Goal: Task Accomplishment & Management: Manage account settings

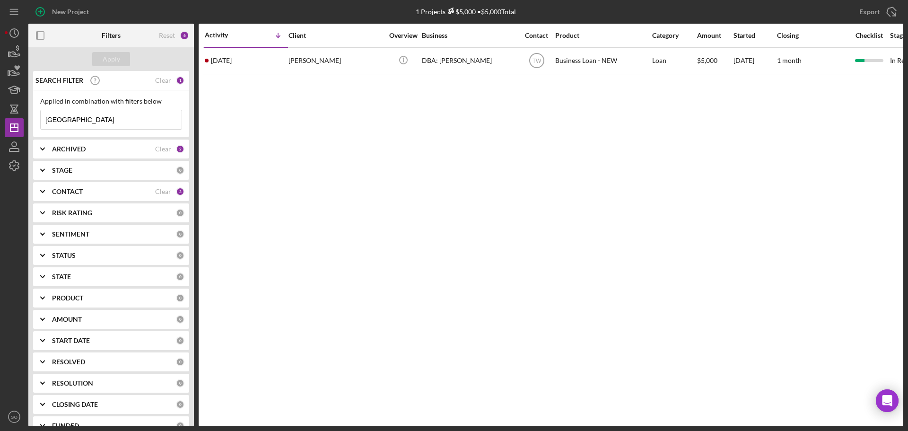
drag, startPoint x: 88, startPoint y: 121, endPoint x: 0, endPoint y: 121, distance: 88.5
click at [0, 121] on div "New Project 1 Projects $5,000 • $5,000 Total sydney Export Icon/Export Filters …" at bounding box center [454, 215] width 908 height 431
type input "rodney"
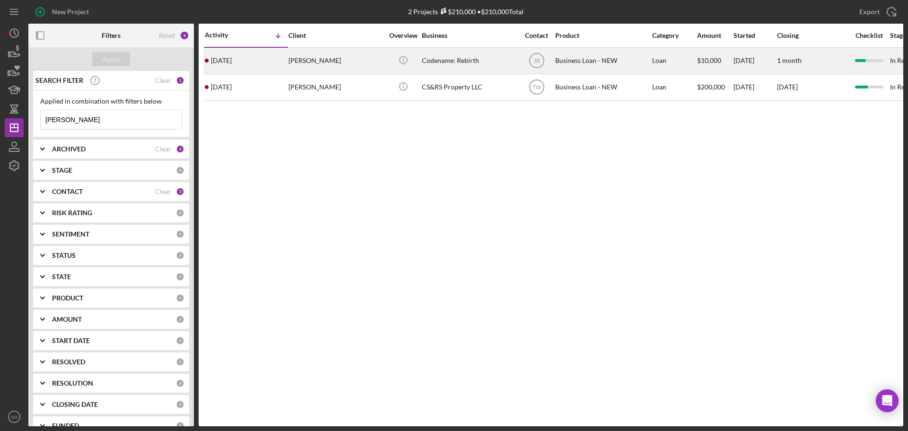
click at [307, 58] on div "[PERSON_NAME]" at bounding box center [336, 60] width 95 height 25
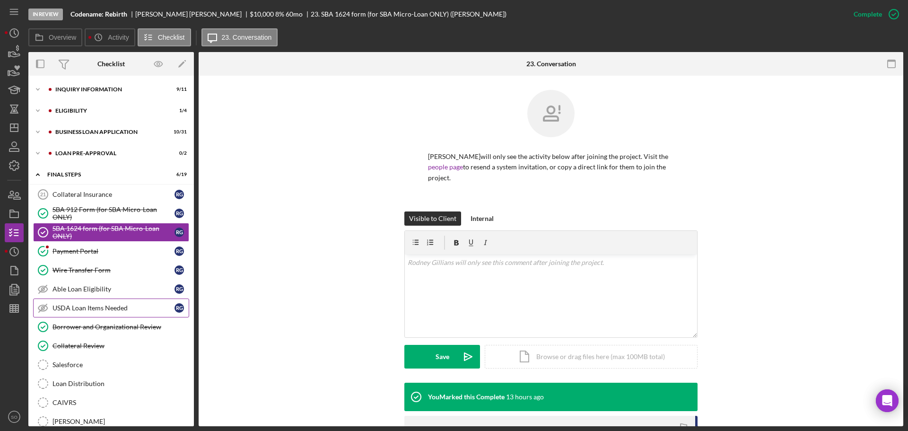
scroll to position [142, 0]
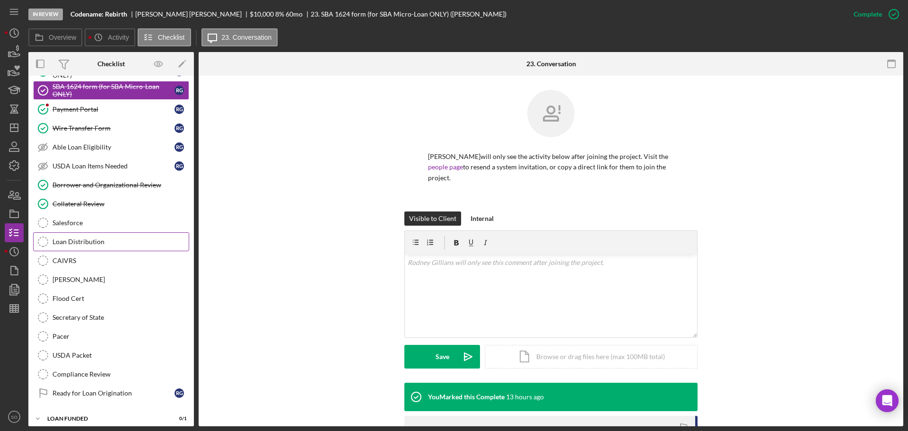
click at [84, 246] on link "Loan Distribution Loan Distribution" at bounding box center [111, 241] width 156 height 19
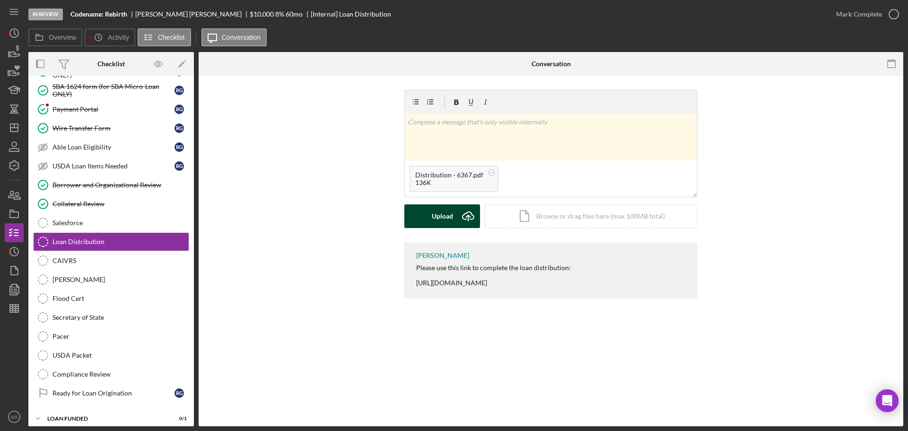
click at [443, 215] on div "Upload" at bounding box center [442, 216] width 21 height 24
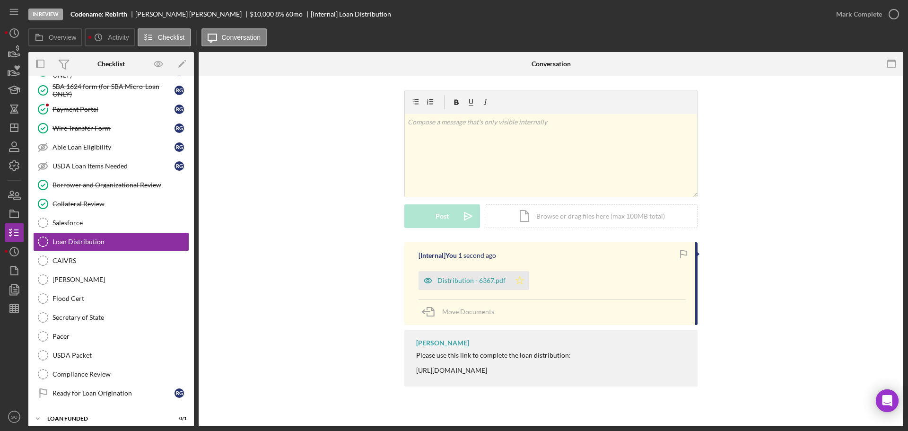
click at [520, 278] on icon "Icon/Star" at bounding box center [520, 280] width 19 height 19
click at [848, 13] on div "Mark Complete" at bounding box center [860, 14] width 46 height 19
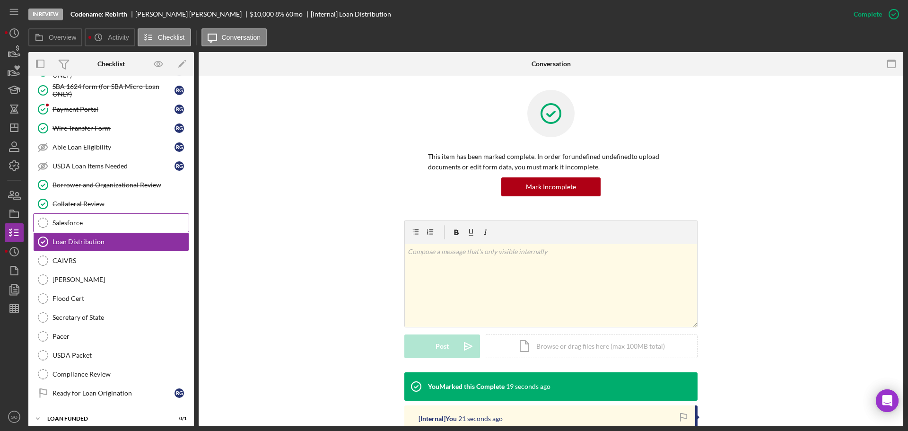
click at [91, 229] on link "Salesforce Salesforce" at bounding box center [111, 222] width 156 height 19
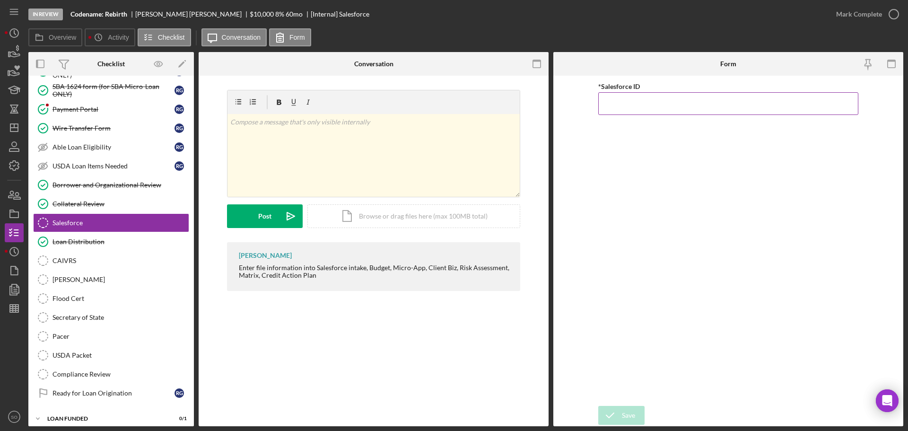
click at [616, 113] on input "*Salesforce ID" at bounding box center [729, 103] width 260 height 23
paste input "a0wPC000002SJ4zYAG"
type input "a0wPC000002SJ4zYAG"
drag, startPoint x: 634, startPoint y: 410, endPoint x: 716, endPoint y: 377, distance: 89.4
click at [641, 411] on button "Save" at bounding box center [622, 415] width 46 height 19
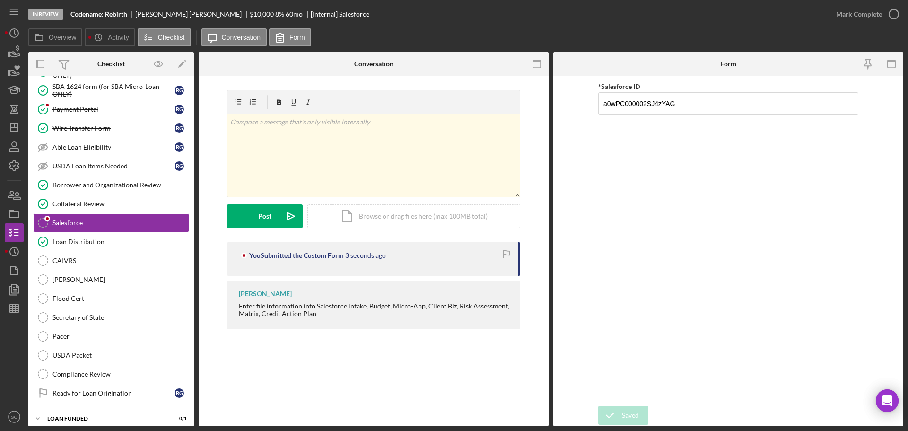
drag, startPoint x: 846, startPoint y: 15, endPoint x: 863, endPoint y: 39, distance: 29.7
click at [847, 20] on div "Mark Complete" at bounding box center [860, 14] width 46 height 19
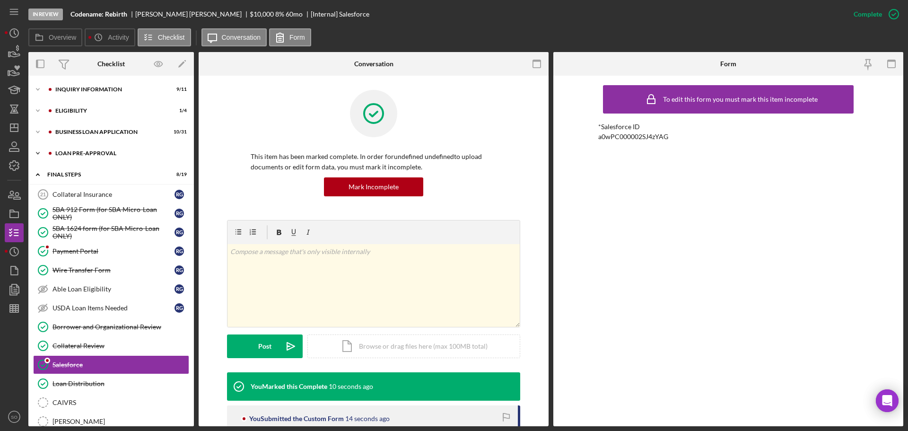
click at [75, 156] on div "LOAN PRE-APPROVAL" at bounding box center [118, 153] width 127 height 6
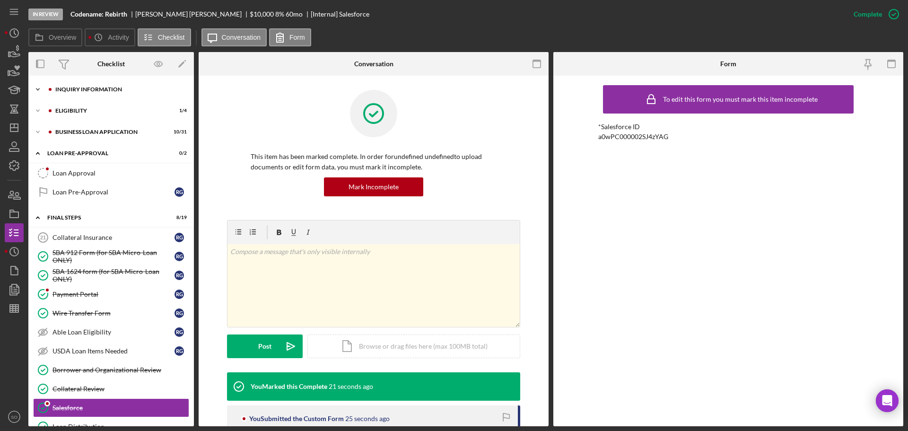
click at [75, 86] on div "Icon/Expander INQUIRY INFORMATION 9 / 11" at bounding box center [111, 89] width 166 height 19
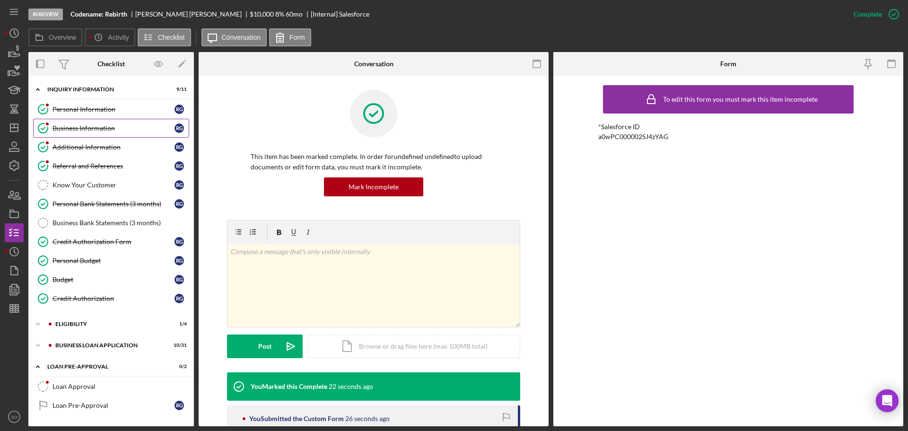
click at [82, 124] on div "Business Information" at bounding box center [114, 128] width 122 height 8
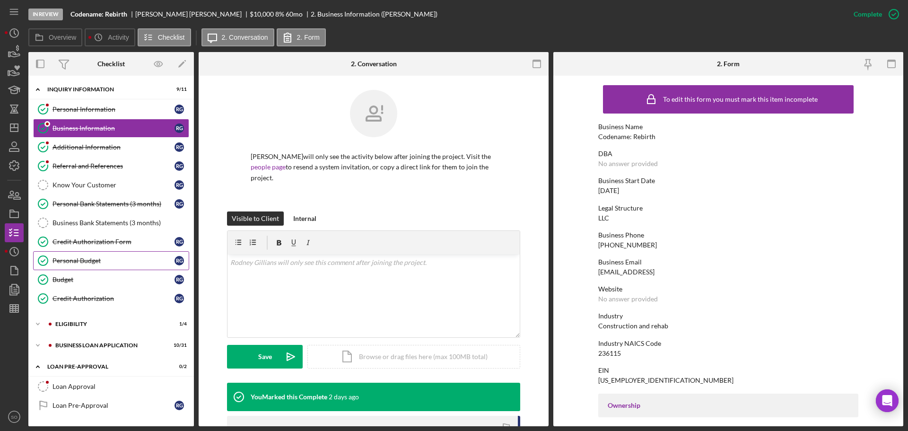
scroll to position [189, 0]
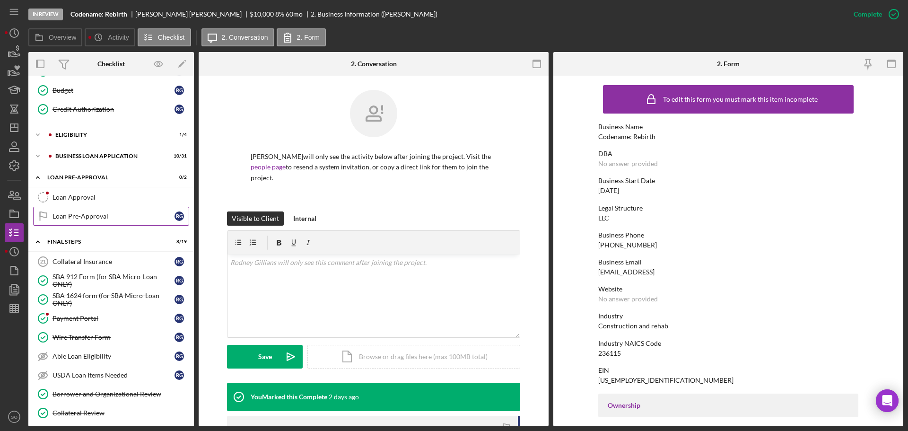
drag, startPoint x: 75, startPoint y: 203, endPoint x: 91, endPoint y: 212, distance: 18.0
click at [75, 203] on link "Loan Approval Loan Approval" at bounding box center [111, 197] width 156 height 19
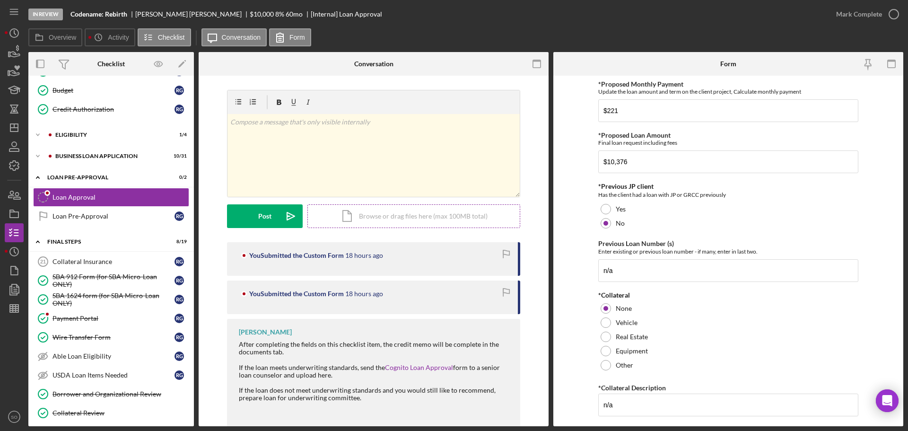
scroll to position [45, 0]
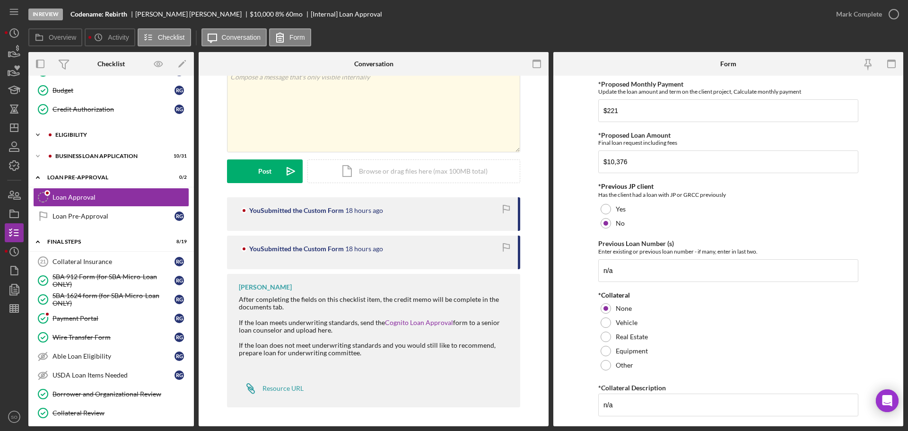
click at [95, 138] on div "Icon/Expander ELIGIBILITY 1 / 4" at bounding box center [111, 134] width 166 height 19
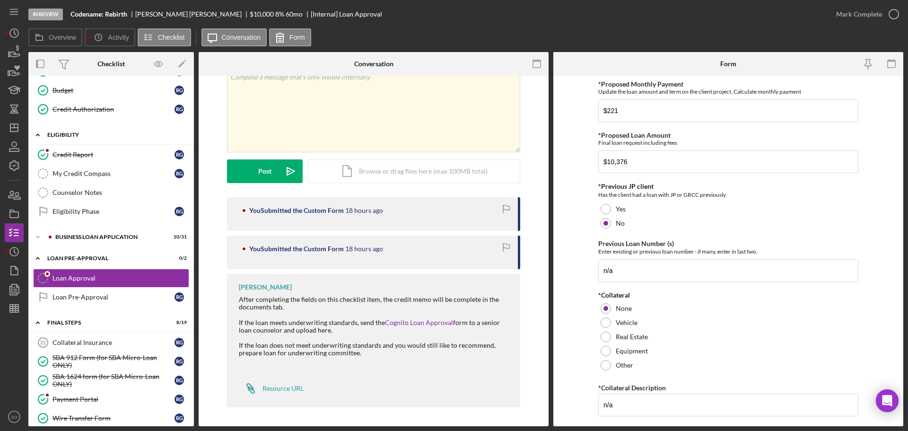
scroll to position [331, 0]
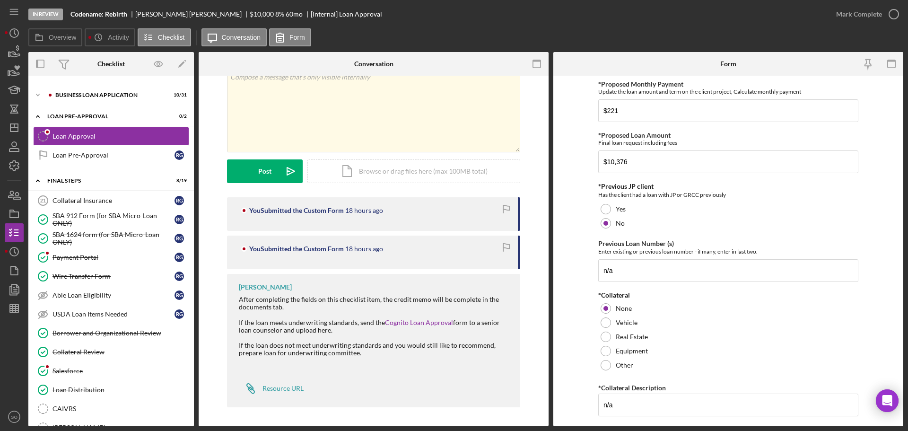
click at [91, 105] on div "Icon/Expander BUSINESS LOAN APPLICATION 10 / 31" at bounding box center [111, 95] width 166 height 19
click at [91, 102] on div "Icon/Expander BUSINESS LOAN APPLICATION 10 / 31" at bounding box center [111, 95] width 166 height 19
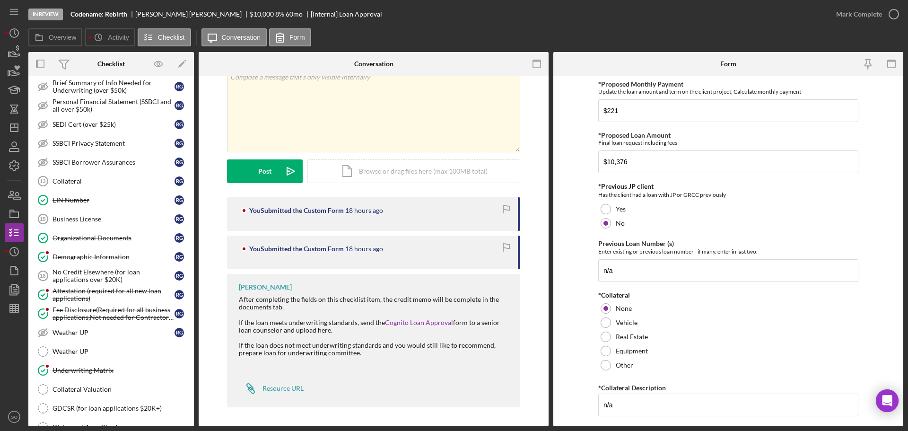
scroll to position [426, 0]
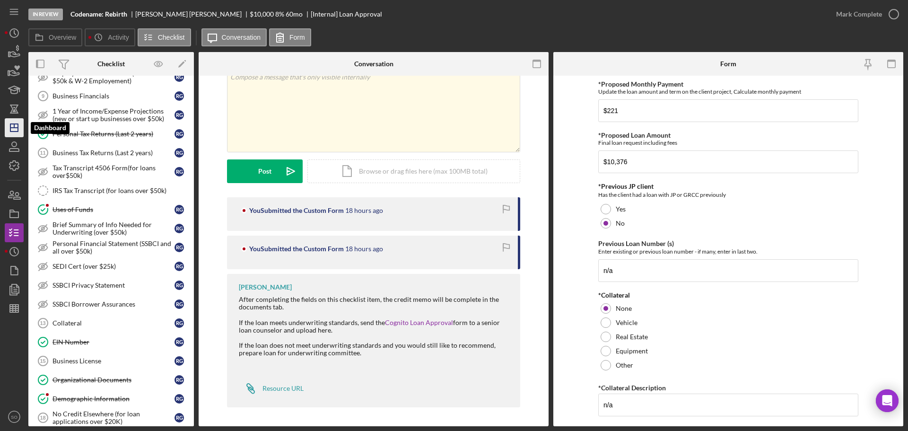
click at [18, 131] on polygon "button" at bounding box center [14, 128] width 8 height 8
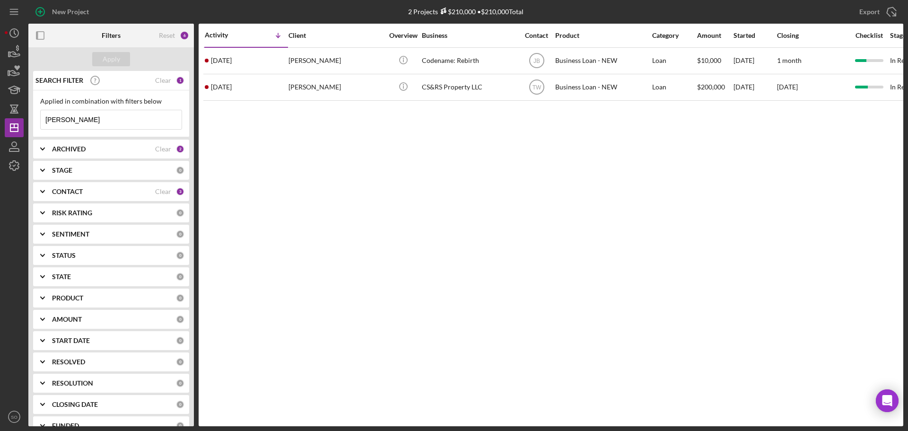
drag, startPoint x: 100, startPoint y: 118, endPoint x: 0, endPoint y: 133, distance: 101.4
click at [0, 117] on div "New Project 2 Projects $210,000 • $210,000 Total rodney Export Icon/Export Filt…" at bounding box center [454, 215] width 908 height 431
type input "cusick"
click at [110, 38] on b "Filters" at bounding box center [111, 36] width 19 height 8
click at [108, 57] on div "Apply" at bounding box center [112, 59] width 18 height 14
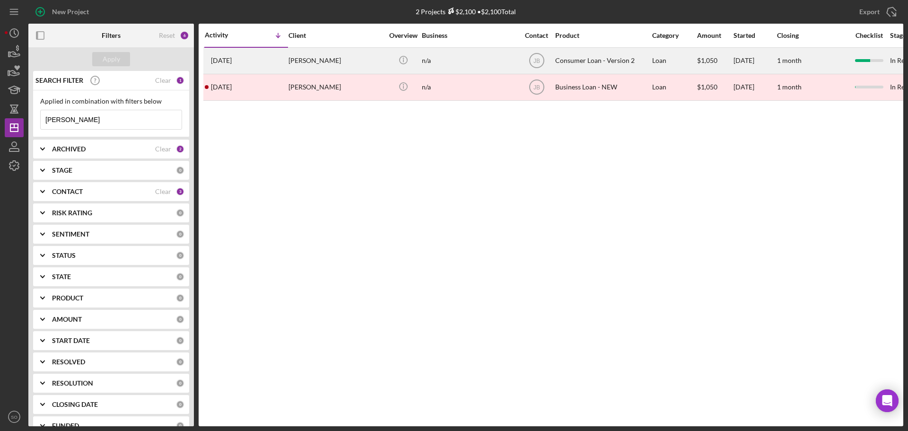
click at [303, 59] on div "Melanie Cusick" at bounding box center [336, 60] width 95 height 25
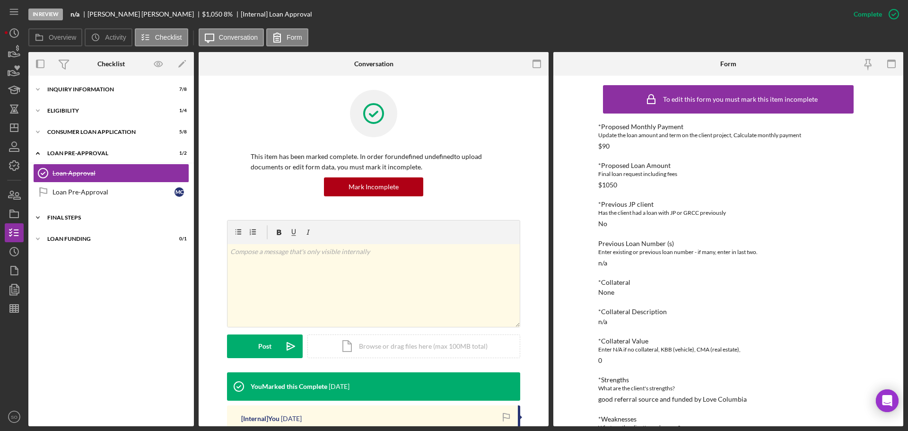
click at [79, 222] on div "Icon/Expander FINAL STEPS 4 / 10" at bounding box center [111, 217] width 166 height 19
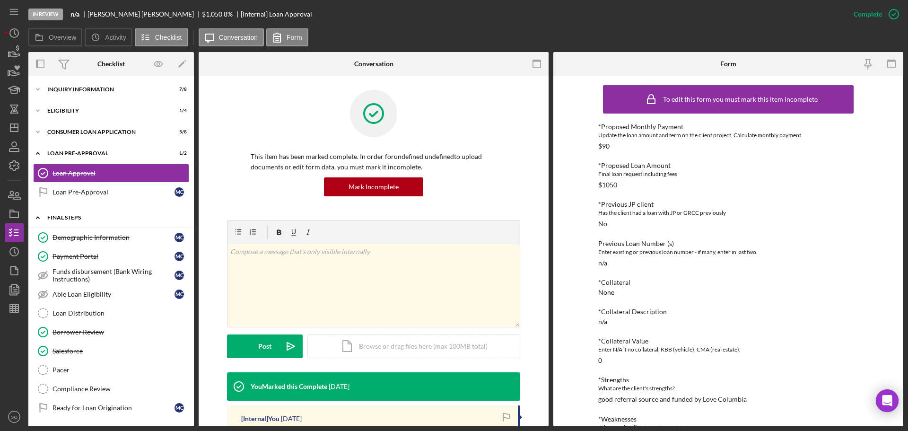
scroll to position [22, 0]
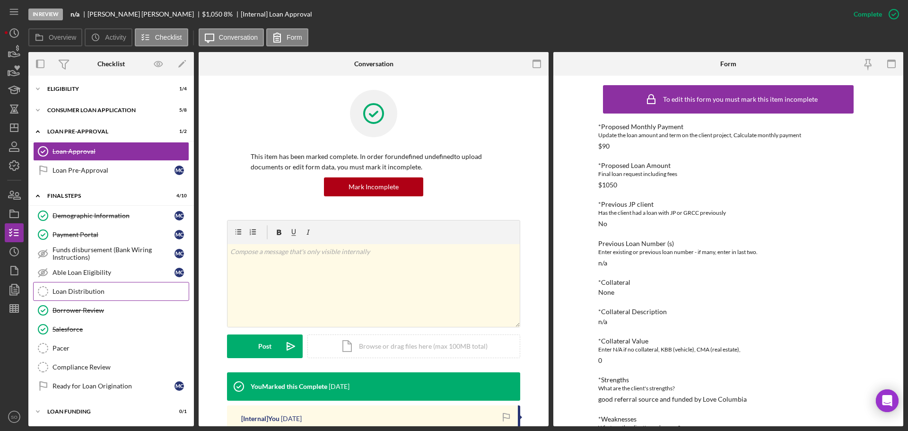
click at [92, 289] on div "Loan Distribution" at bounding box center [121, 292] width 136 height 8
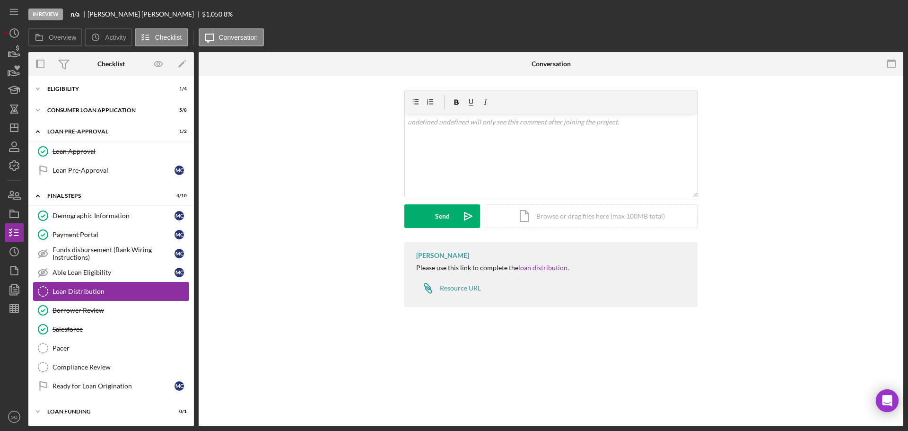
scroll to position [22, 0]
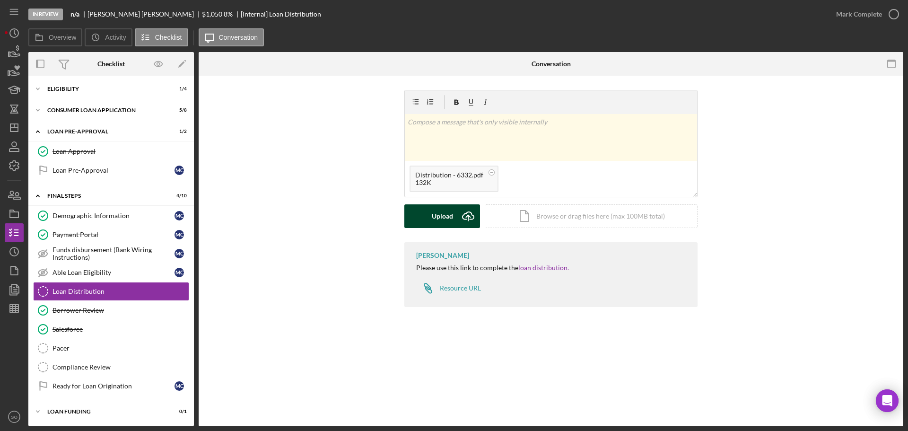
click at [429, 221] on button "Upload Icon/Upload" at bounding box center [443, 216] width 76 height 24
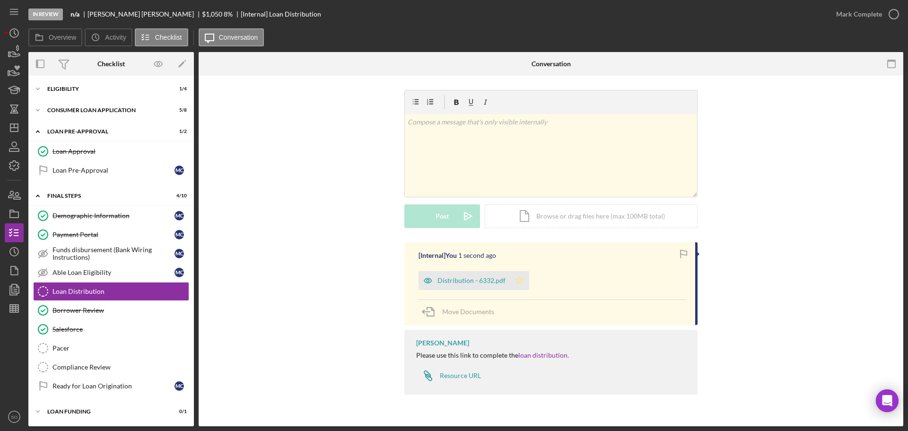
click at [525, 276] on icon "Icon/Star" at bounding box center [520, 280] width 19 height 19
click at [834, 20] on button "Mark Complete" at bounding box center [865, 14] width 77 height 19
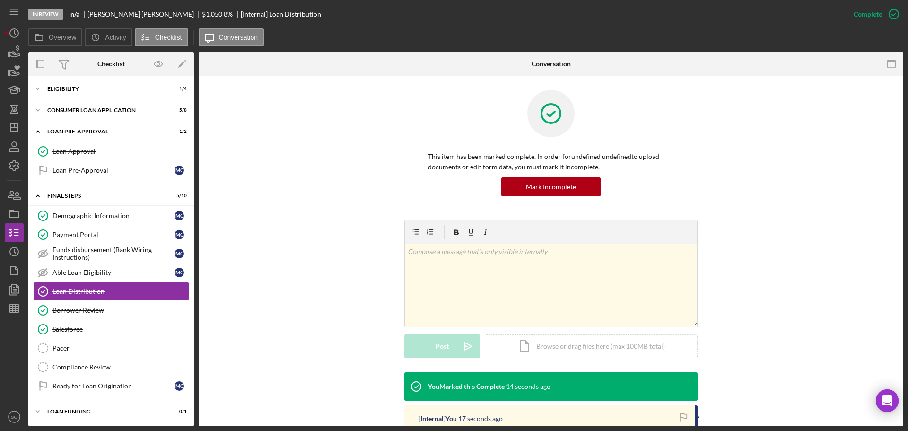
scroll to position [142, 0]
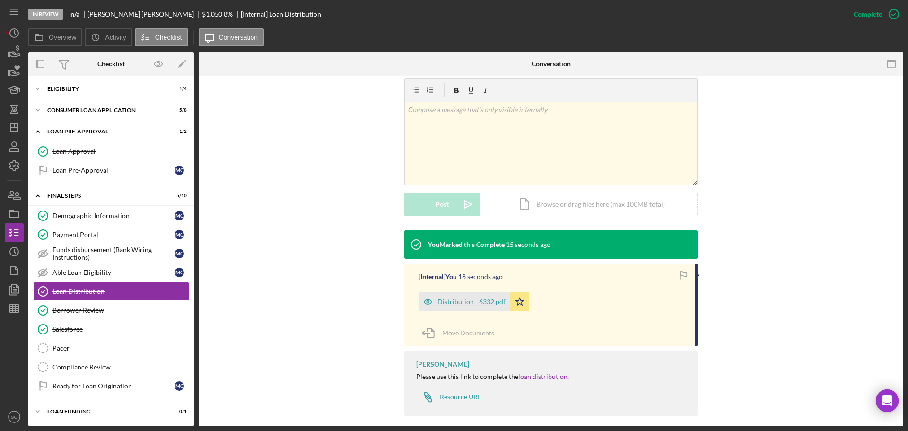
click at [463, 310] on div "Distribution - 6332.pdf" at bounding box center [465, 301] width 92 height 19
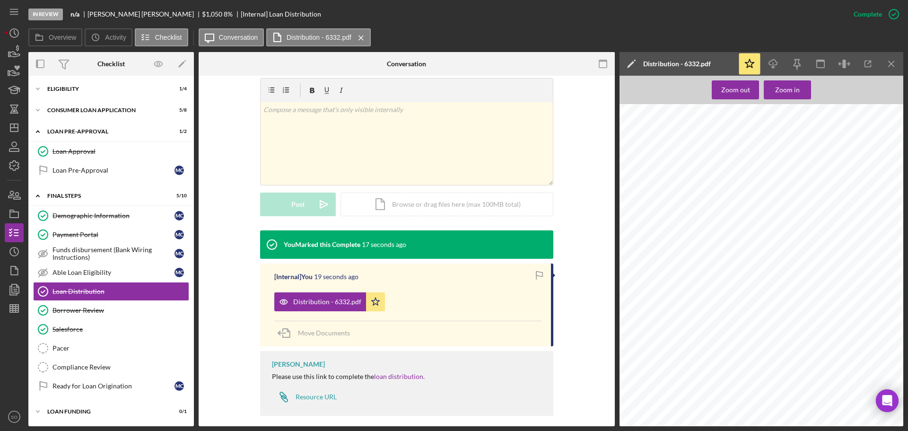
scroll to position [237, 0]
click at [19, 129] on icon "Icon/Dashboard" at bounding box center [14, 128] width 24 height 24
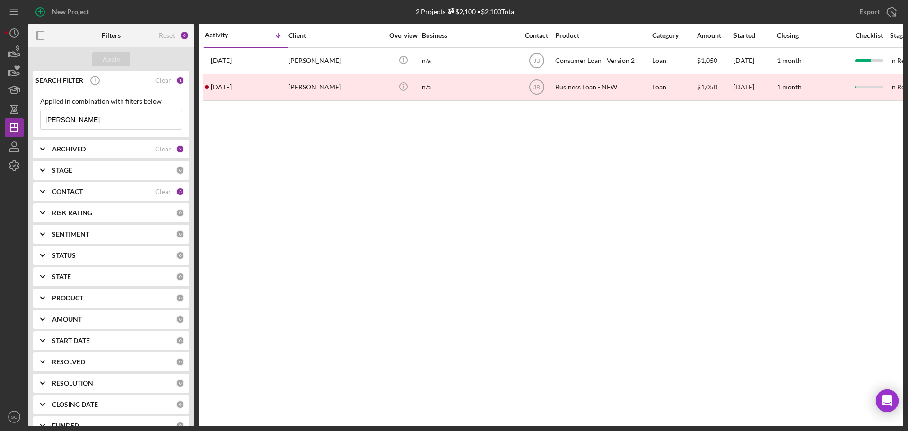
drag, startPoint x: 71, startPoint y: 115, endPoint x: 0, endPoint y: 122, distance: 71.8
click at [0, 122] on div "New Project 2 Projects $2,100 • $2,100 Total cusick Export Icon/Export Filters …" at bounding box center [454, 215] width 908 height 431
type input "rosie moore"
click at [111, 65] on div "Apply" at bounding box center [112, 59] width 18 height 14
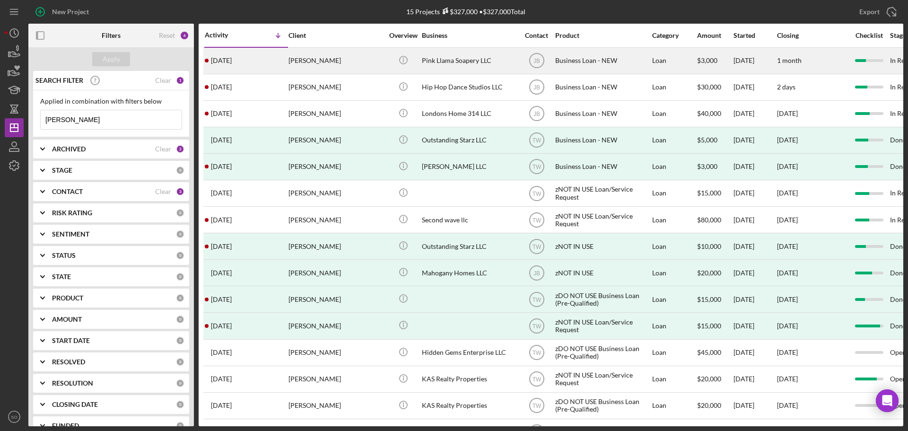
click at [279, 63] on div "5 days ago Rosie Moore" at bounding box center [246, 60] width 83 height 25
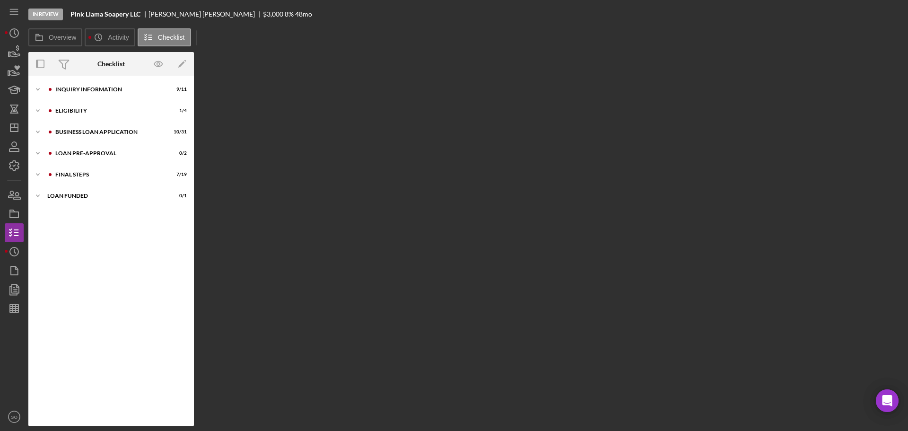
scroll to position [19, 0]
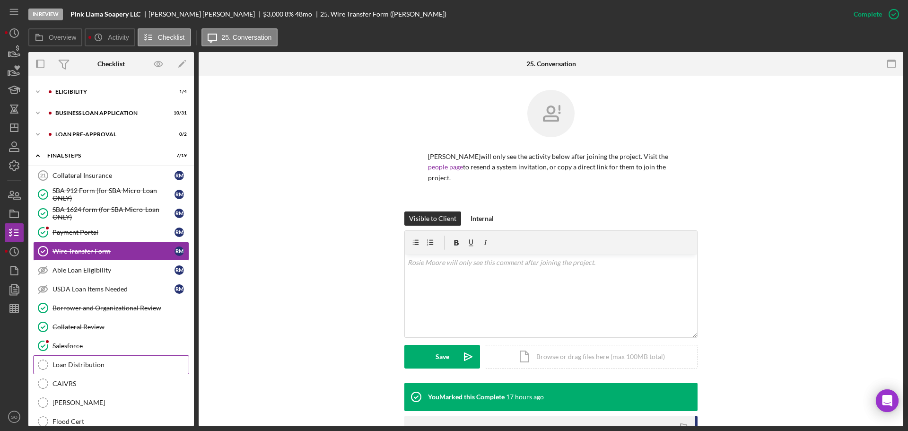
click at [114, 363] on div "Loan Distribution" at bounding box center [121, 365] width 136 height 8
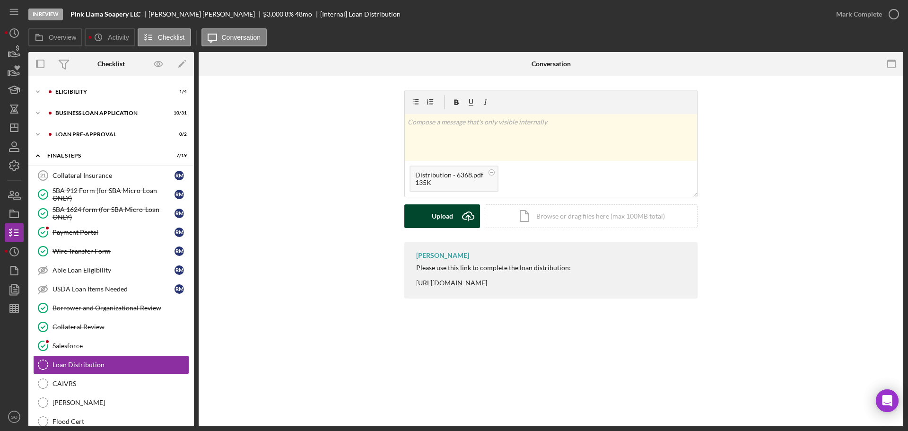
click at [449, 217] on div "Upload" at bounding box center [442, 216] width 21 height 24
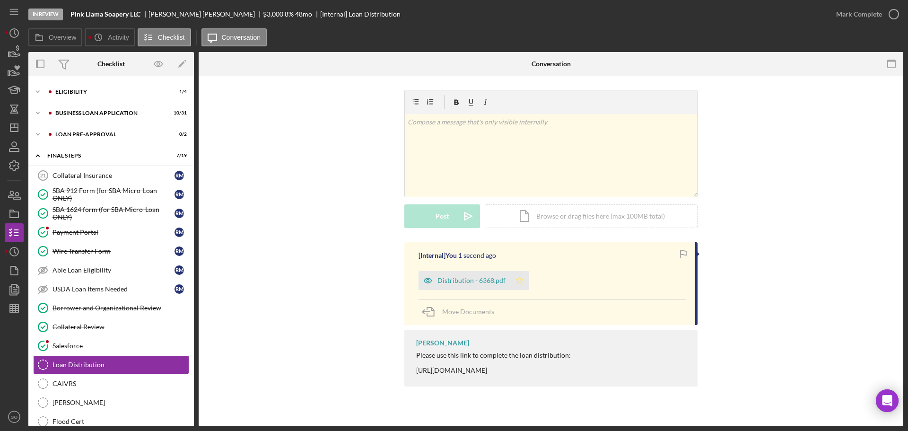
click at [523, 277] on icon "Icon/Star" at bounding box center [520, 280] width 19 height 19
click at [859, 18] on div "Mark Complete" at bounding box center [860, 14] width 46 height 19
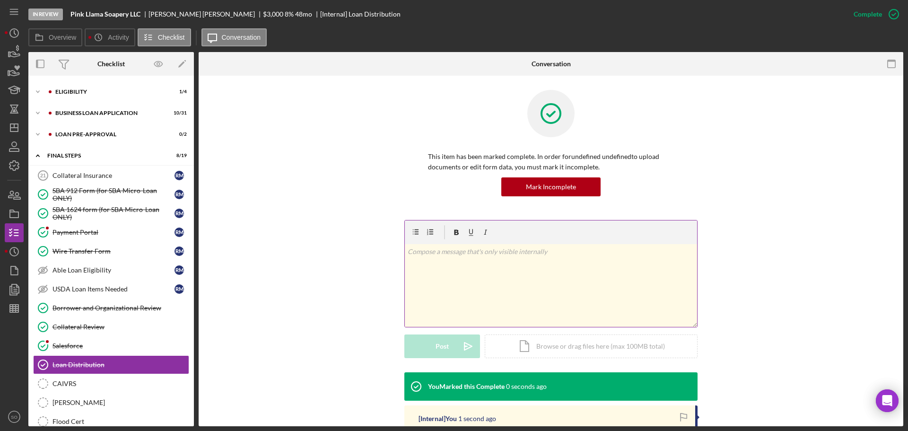
scroll to position [142, 0]
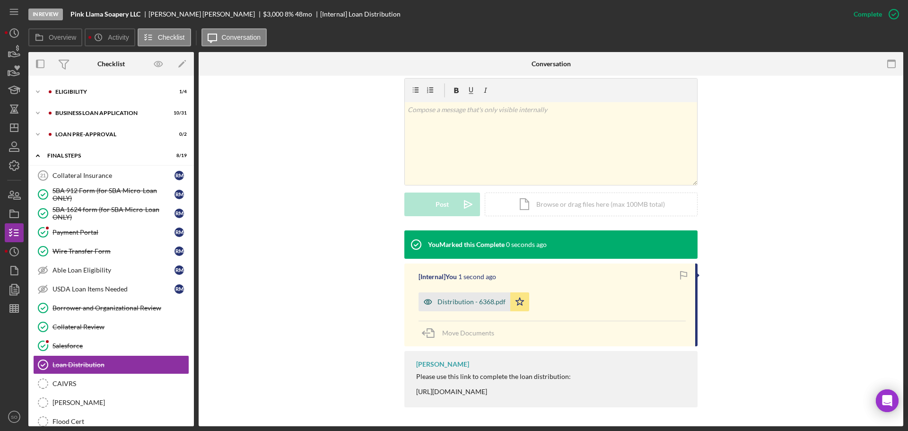
click at [481, 302] on div "Distribution - 6368.pdf" at bounding box center [472, 302] width 68 height 8
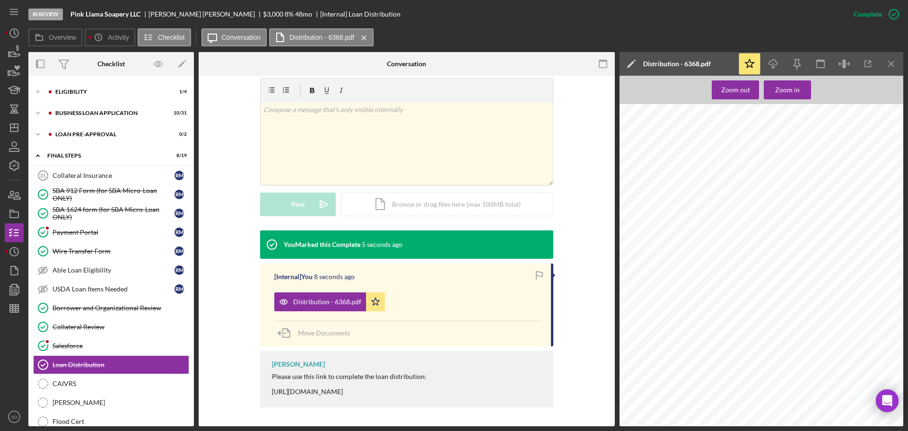
scroll to position [1041, 0]
click at [15, 132] on polygon "button" at bounding box center [14, 128] width 8 height 8
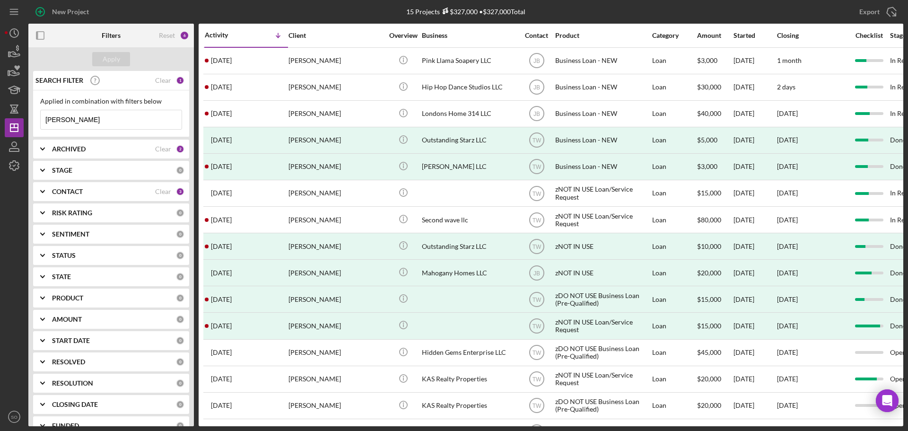
drag, startPoint x: 95, startPoint y: 119, endPoint x: 2, endPoint y: 84, distance: 99.1
click at [0, 84] on div "New Project 15 Projects $327,000 • $327,000 Total rosie moore Export Icon/Expor…" at bounding box center [454, 215] width 908 height 431
type input "[PERSON_NAME]"
click at [121, 61] on button "Apply" at bounding box center [111, 59] width 38 height 14
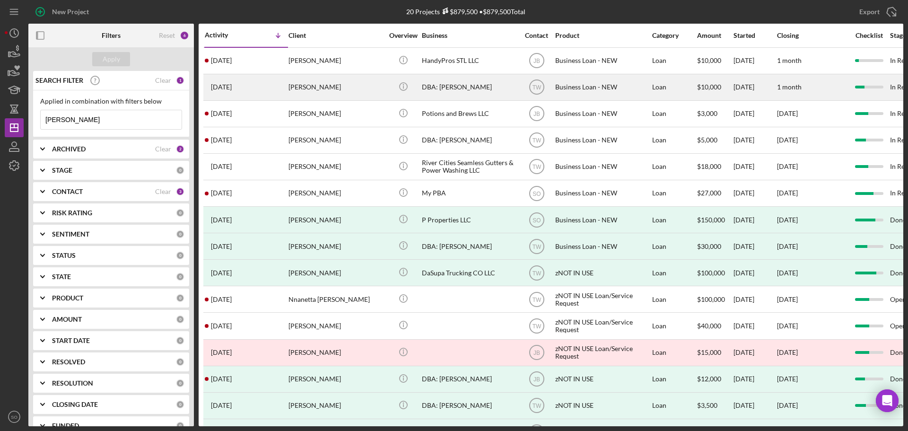
click at [243, 90] on div "6 days ago Michael Matthews" at bounding box center [246, 87] width 83 height 25
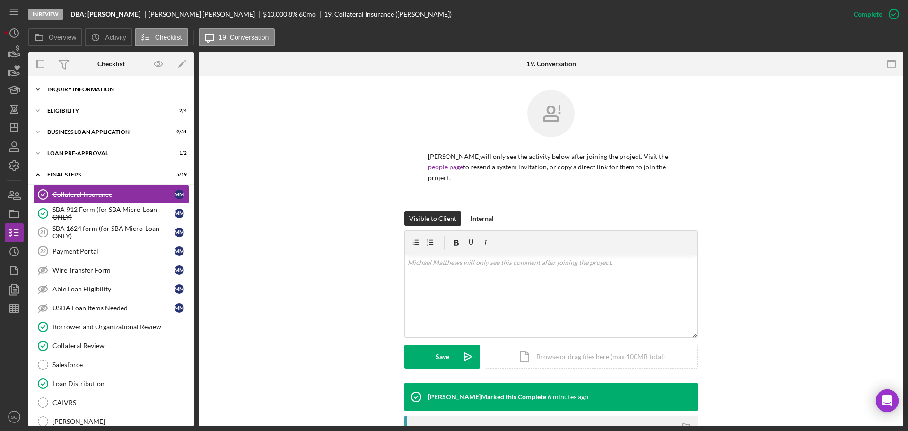
click at [101, 82] on div "Icon/Expander INQUIRY INFORMATION 6 / 11" at bounding box center [111, 89] width 166 height 19
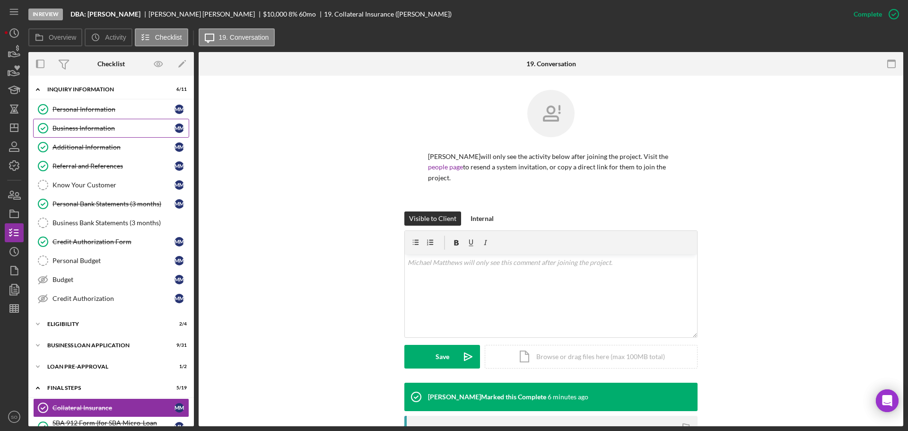
click at [90, 122] on link "Business Information Business Information M M" at bounding box center [111, 128] width 156 height 19
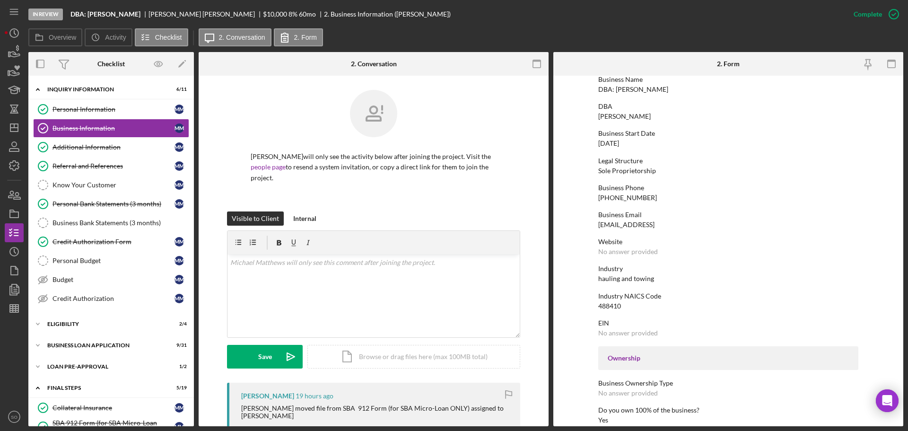
scroll to position [189, 0]
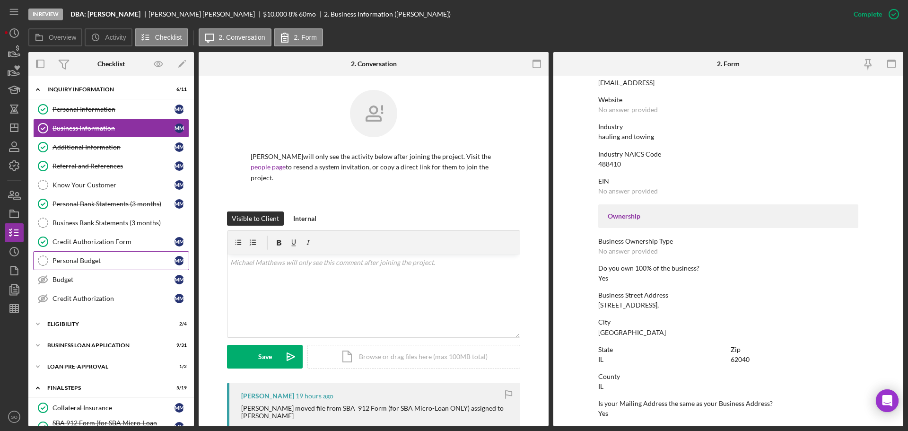
click at [110, 255] on link "Personal Budget Personal Budget M M" at bounding box center [111, 260] width 156 height 19
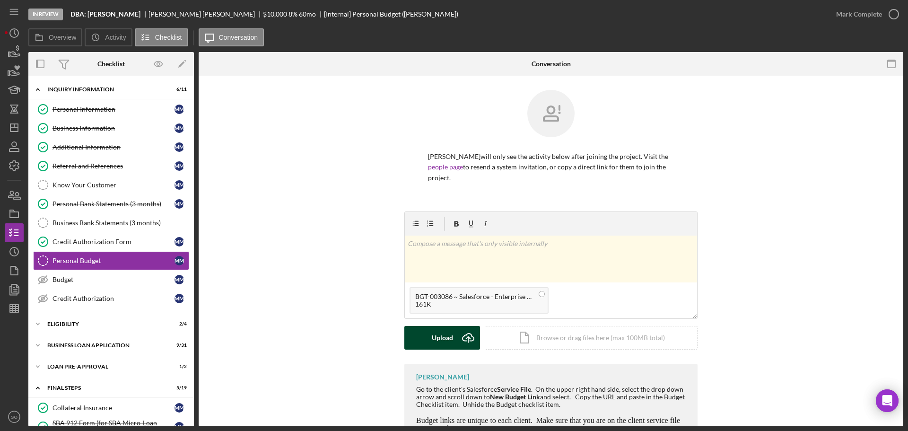
click at [446, 335] on div "Upload" at bounding box center [442, 338] width 21 height 24
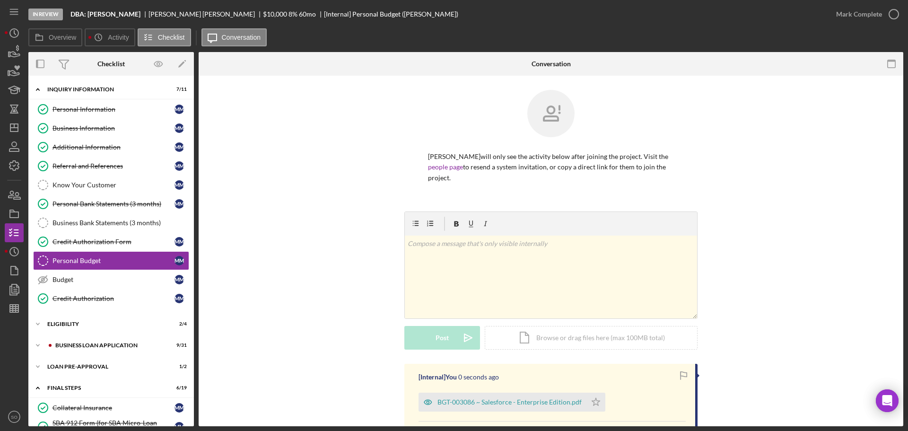
scroll to position [124, 0]
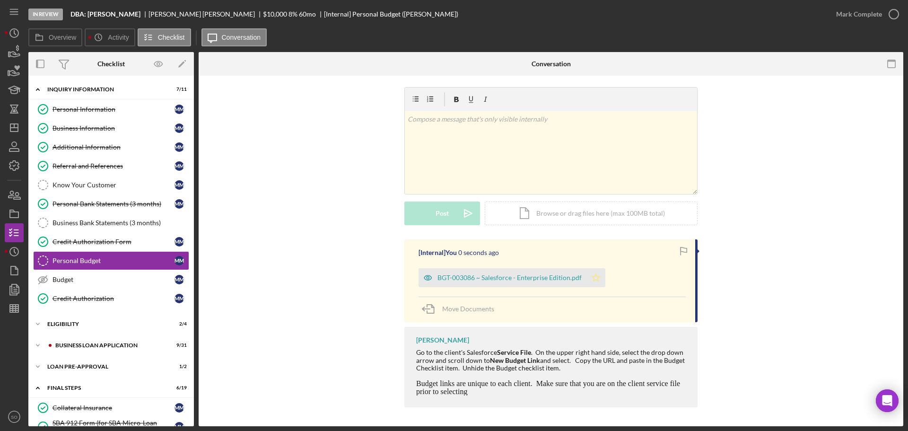
click at [592, 278] on polygon "button" at bounding box center [596, 277] width 8 height 8
click at [844, 14] on div "Mark Complete" at bounding box center [860, 14] width 46 height 19
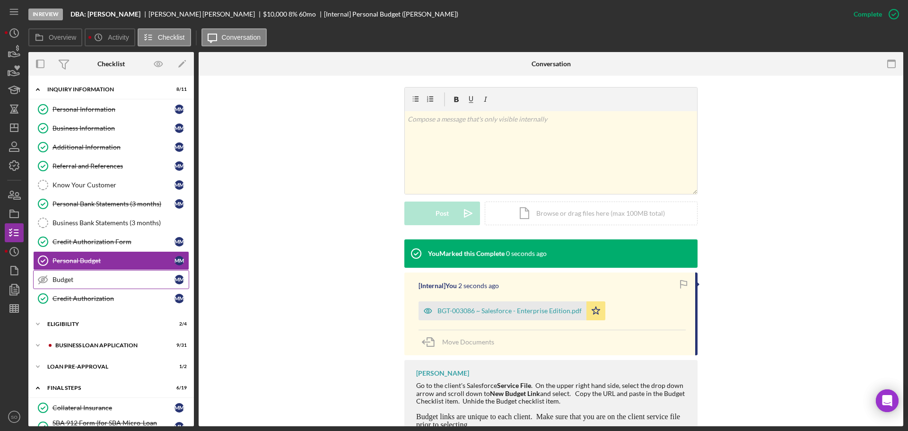
click at [85, 282] on div "Budget" at bounding box center [114, 280] width 122 height 8
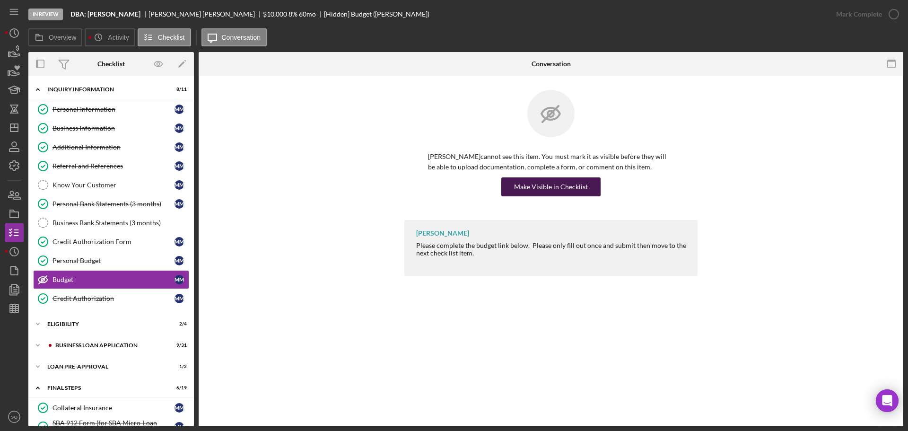
click at [525, 188] on div "Make Visible in Checklist" at bounding box center [551, 186] width 74 height 19
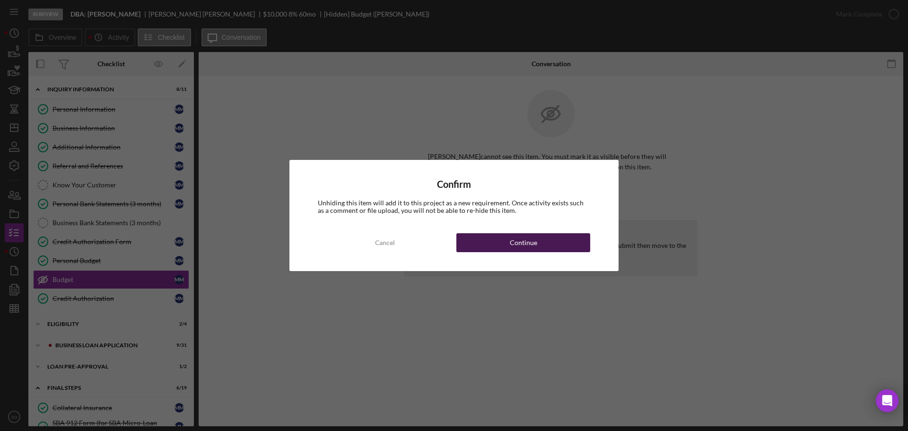
click at [540, 252] on button "Continue" at bounding box center [524, 242] width 134 height 19
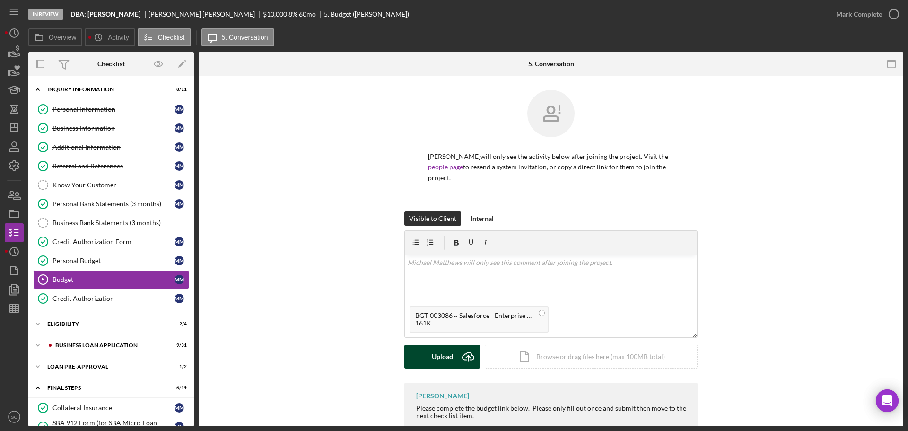
click at [447, 358] on div "Upload" at bounding box center [442, 357] width 21 height 24
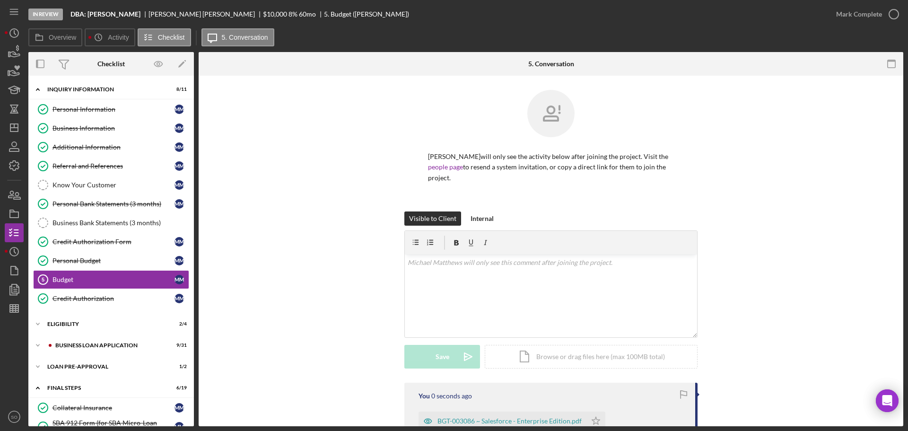
scroll to position [120, 0]
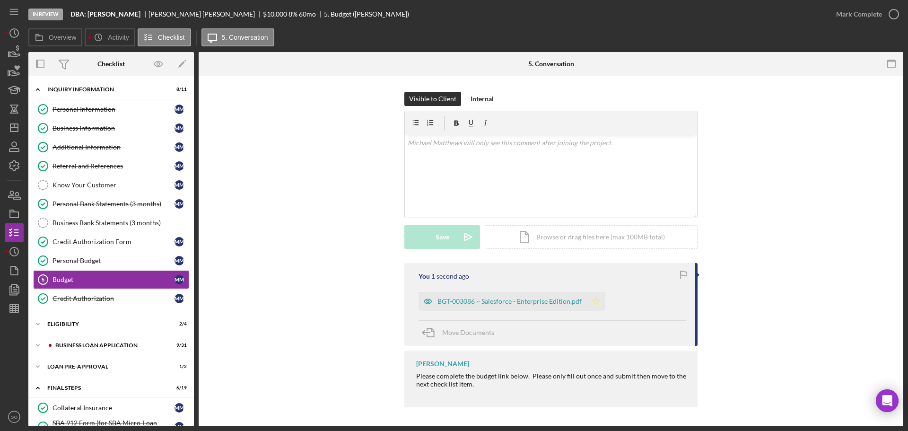
click at [596, 299] on icon "Icon/Star" at bounding box center [596, 301] width 19 height 19
click at [836, 12] on button "Mark Complete" at bounding box center [865, 14] width 77 height 19
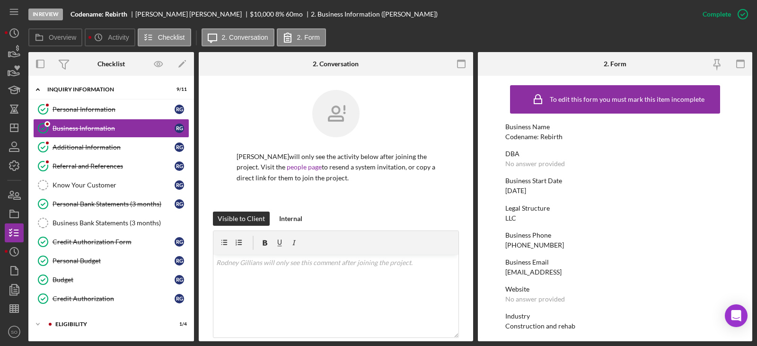
scroll to position [83, 0]
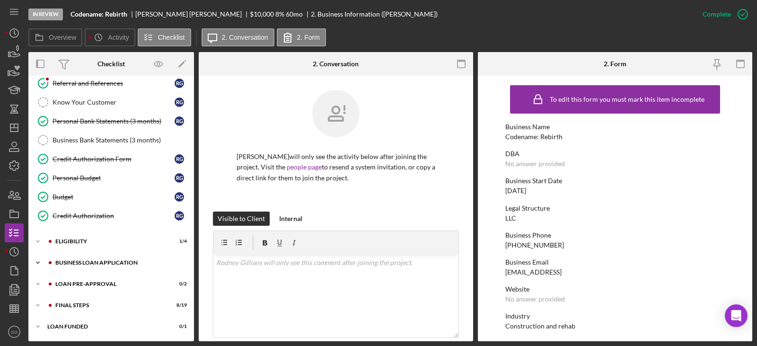
click at [94, 263] on div "BUSINESS LOAN APPLICATION" at bounding box center [118, 263] width 127 height 6
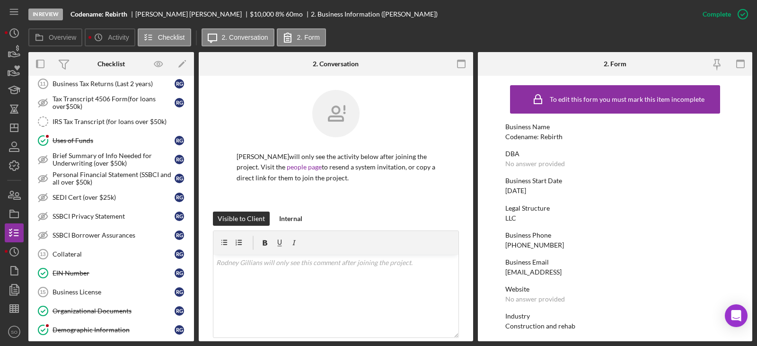
scroll to position [556, 0]
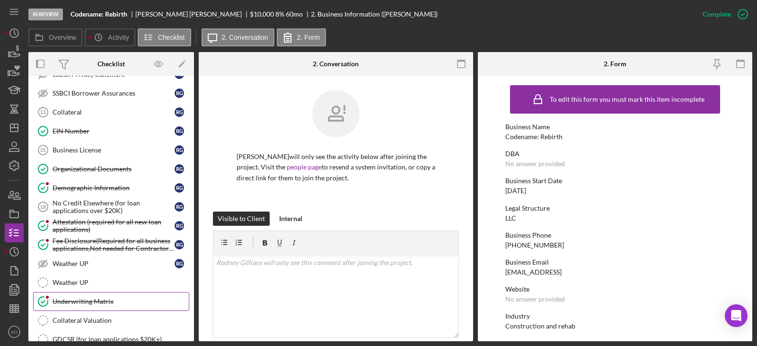
click at [108, 299] on div "Underwriting Matrix" at bounding box center [121, 302] width 136 height 8
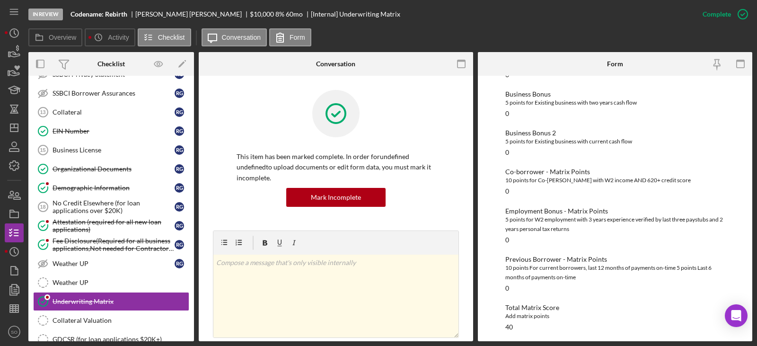
scroll to position [326, 0]
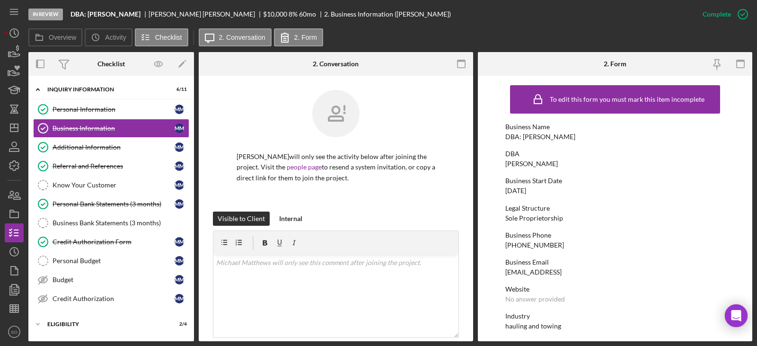
click at [544, 138] on div "DBA: Michael Matthews" at bounding box center [540, 137] width 70 height 8
click at [544, 138] on div "DBA: [PERSON_NAME]" at bounding box center [540, 137] width 70 height 8
copy div "DBA: [PERSON_NAME]"
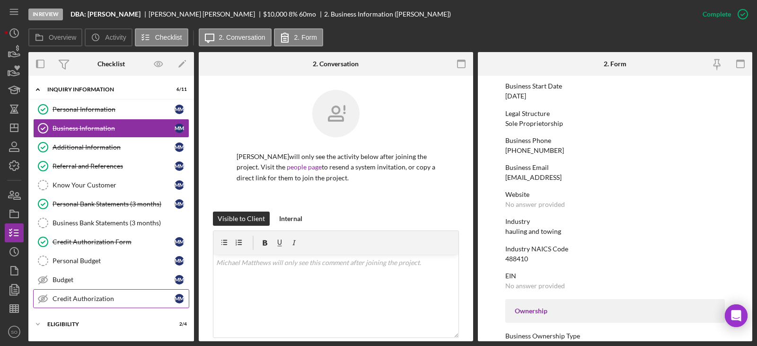
scroll to position [83, 0]
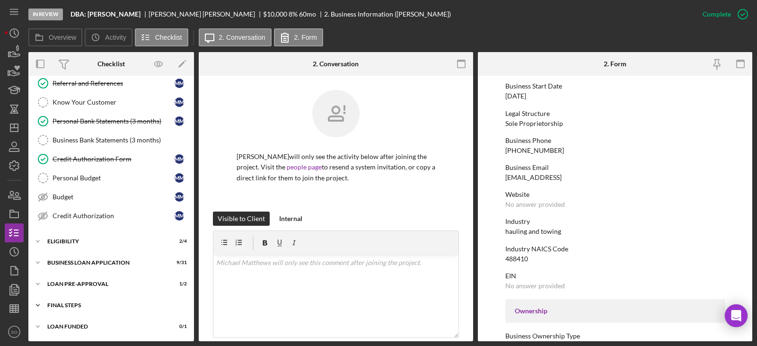
click at [124, 302] on div "FINAL STEPS" at bounding box center [114, 305] width 135 height 6
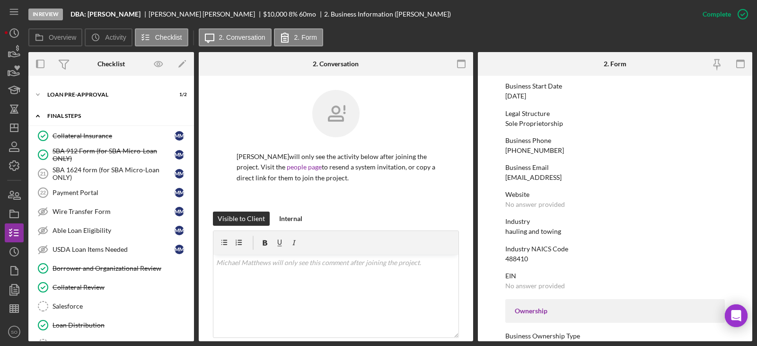
scroll to position [319, 0]
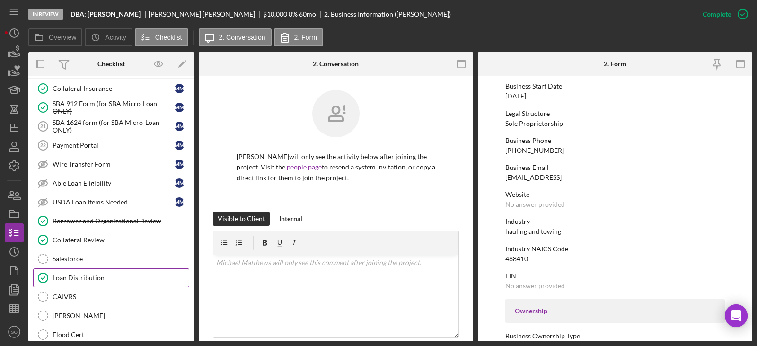
click at [110, 280] on div "Loan Distribution" at bounding box center [121, 278] width 136 height 8
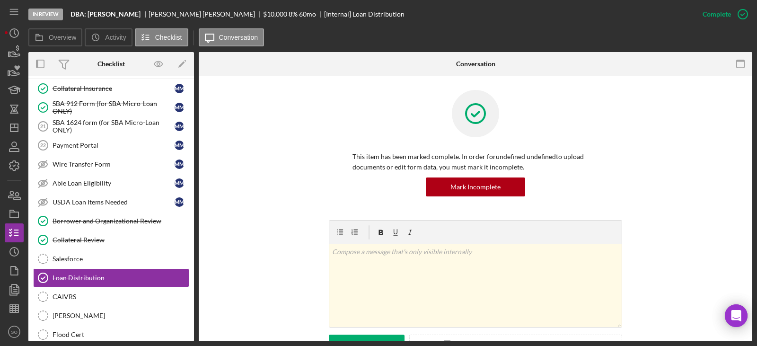
scroll to position [227, 0]
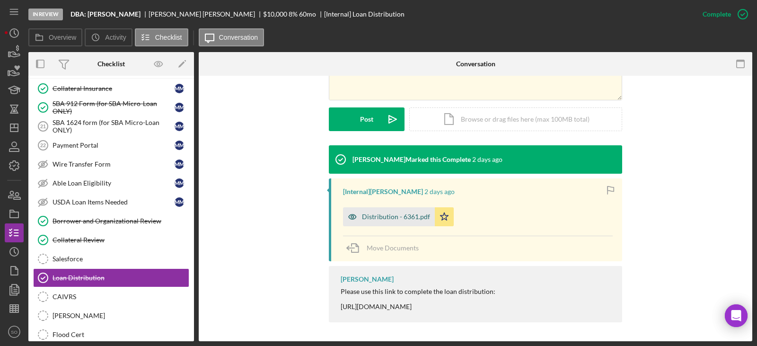
click at [397, 205] on div "Distribution - 6361.pdf Icon/Star" at bounding box center [400, 215] width 115 height 24
click at [403, 214] on div "Distribution - 6361.pdf" at bounding box center [396, 217] width 68 height 8
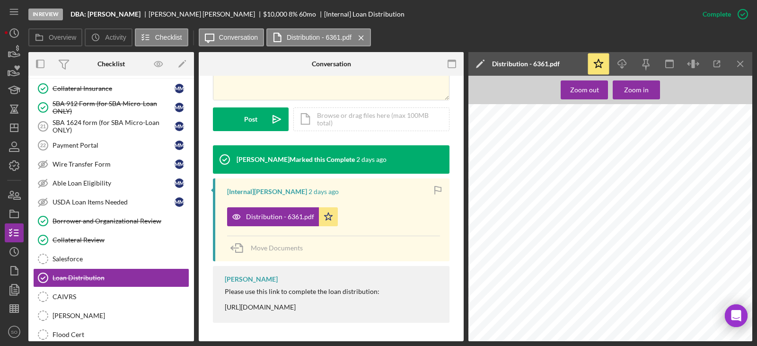
scroll to position [237, 0]
click at [519, 142] on span "1335 Edwardsville Rd" at bounding box center [519, 141] width 49 height 5
copy span "Edwardsville"
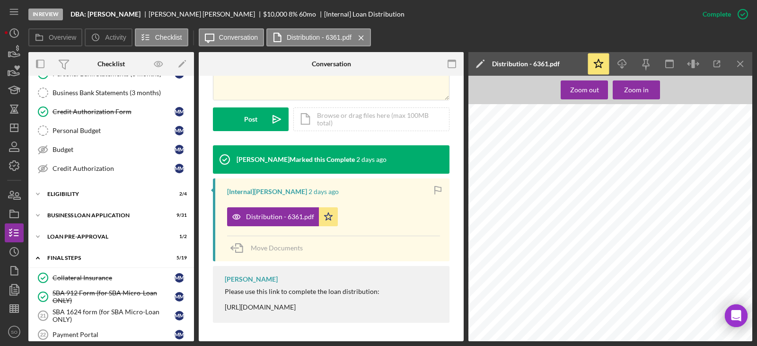
scroll to position [0, 0]
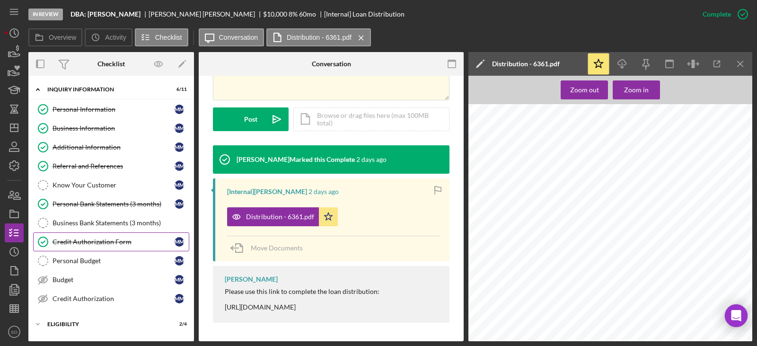
click at [132, 250] on link "Credit Authorization Form Credit Authorization Form M M" at bounding box center [111, 241] width 156 height 19
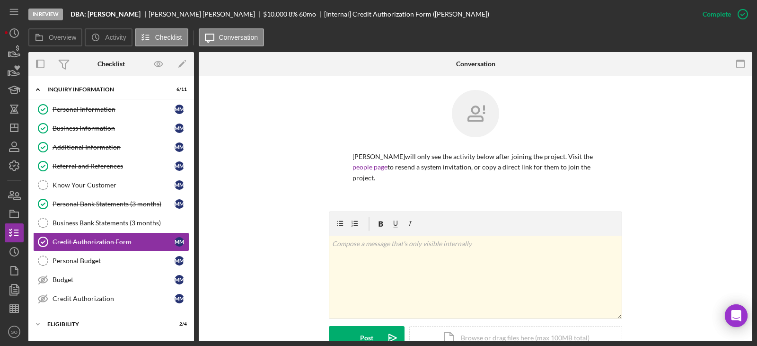
scroll to position [142, 0]
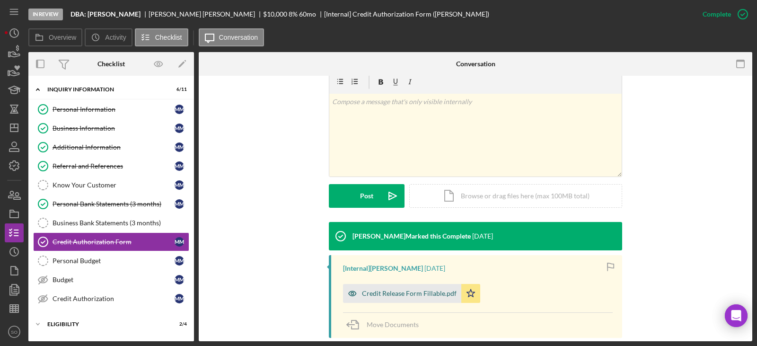
click at [411, 287] on div "Credit Release Form Fillable.pdf" at bounding box center [402, 293] width 118 height 19
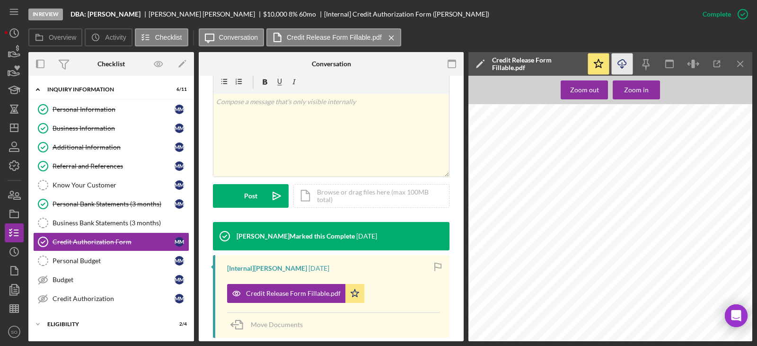
click at [626, 63] on icon "button" at bounding box center [622, 62] width 8 height 5
click at [132, 295] on div "Credit Authorization" at bounding box center [114, 299] width 122 height 8
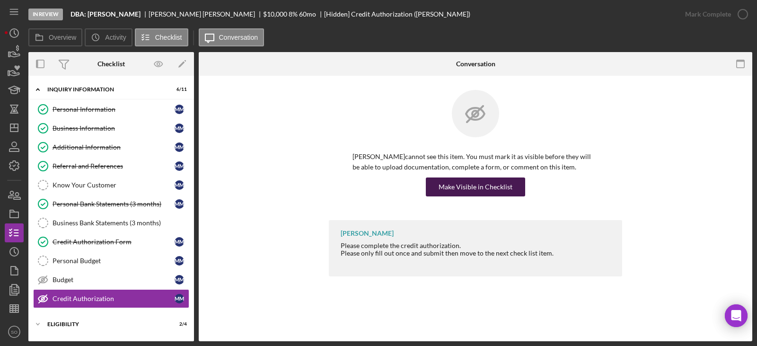
click at [506, 191] on div "Make Visible in Checklist" at bounding box center [476, 186] width 74 height 19
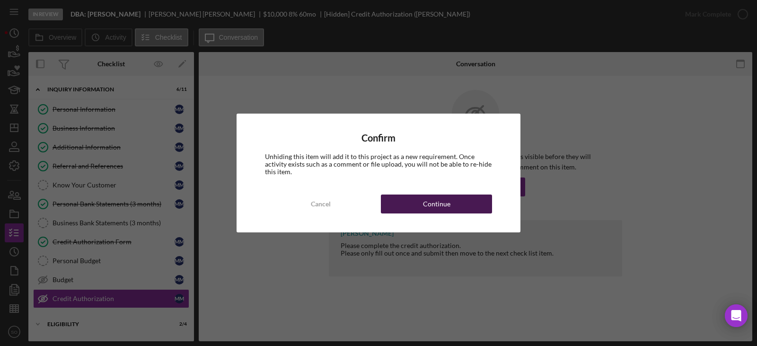
click at [412, 207] on button "Continue" at bounding box center [436, 203] width 111 height 19
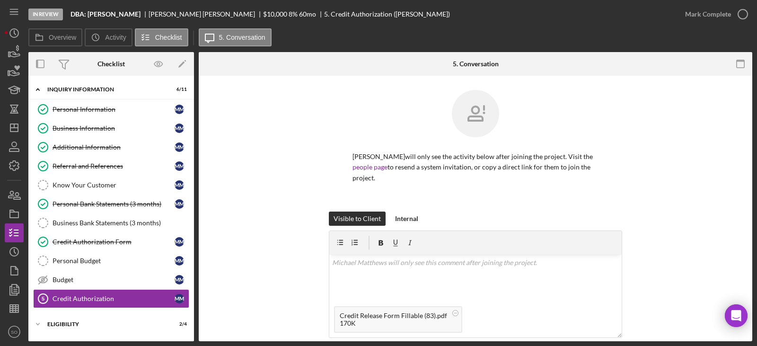
scroll to position [117, 0]
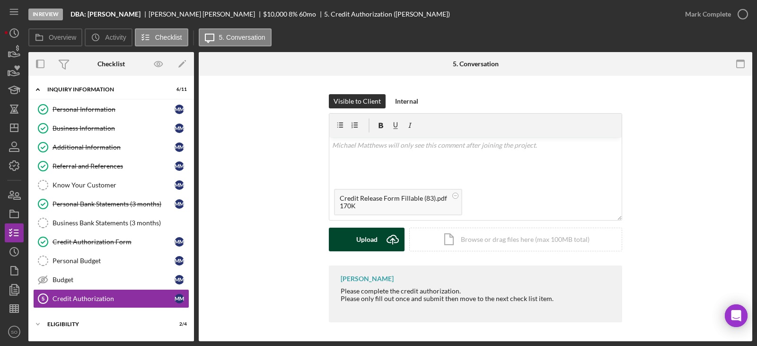
click at [368, 239] on div "Upload" at bounding box center [366, 240] width 21 height 24
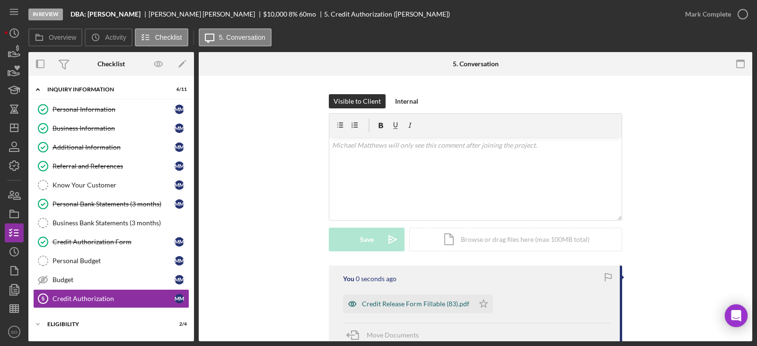
scroll to position [205, 0]
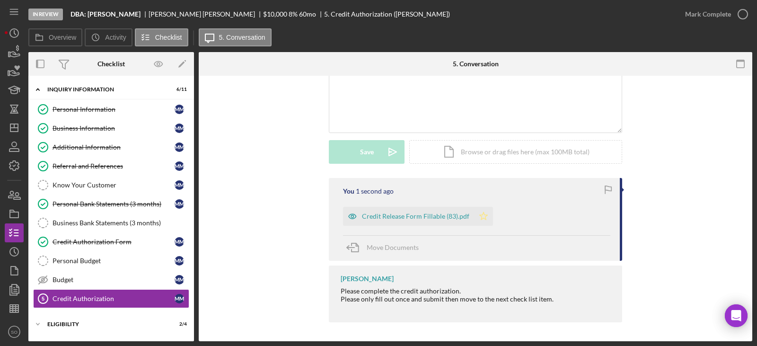
click at [474, 219] on icon "Icon/Star" at bounding box center [483, 216] width 19 height 19
click at [695, 12] on div "Mark Complete" at bounding box center [708, 14] width 46 height 19
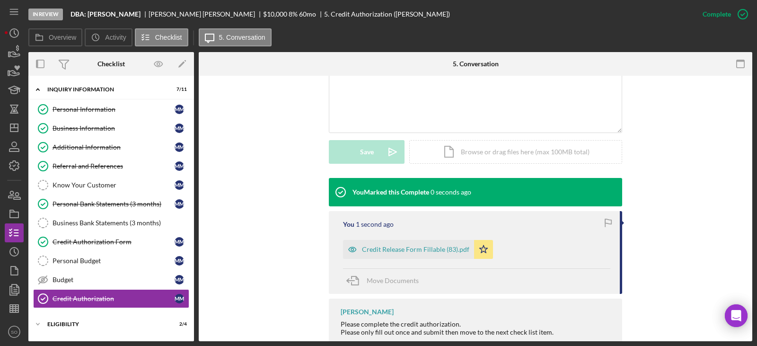
scroll to position [238, 0]
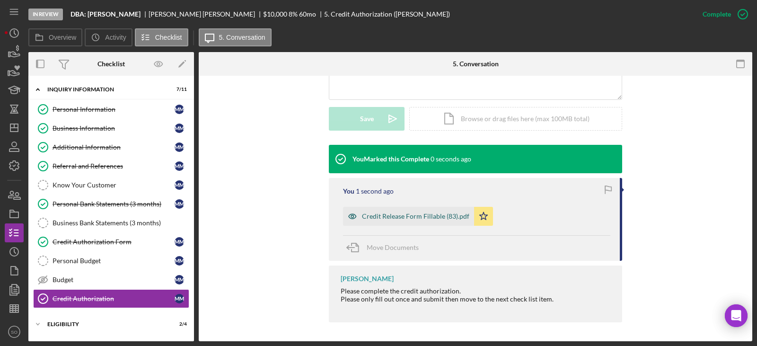
click at [452, 217] on div "Credit Release Form Fillable (83).pdf" at bounding box center [415, 216] width 107 height 8
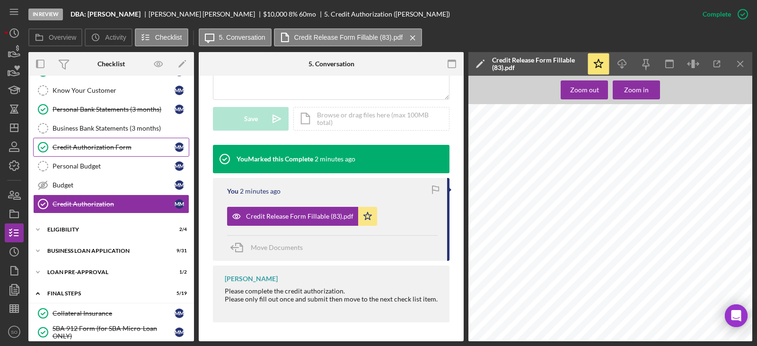
scroll to position [142, 0]
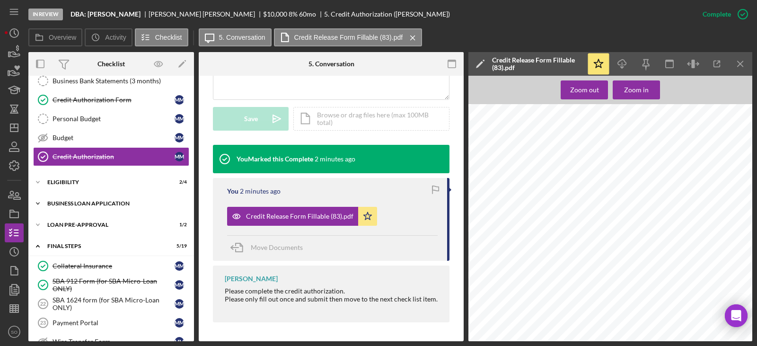
click at [98, 205] on div "BUSINESS LOAN APPLICATION" at bounding box center [114, 204] width 135 height 6
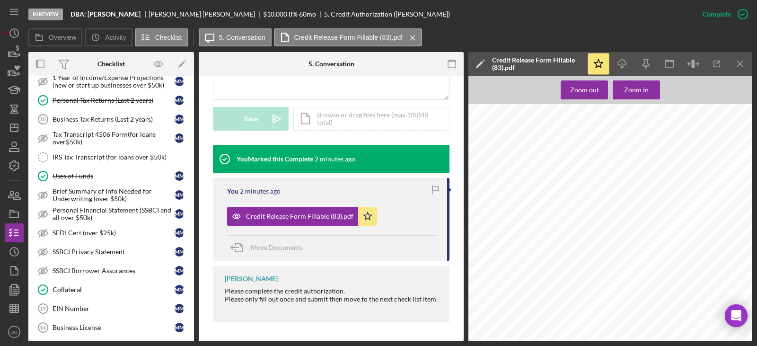
scroll to position [473, 0]
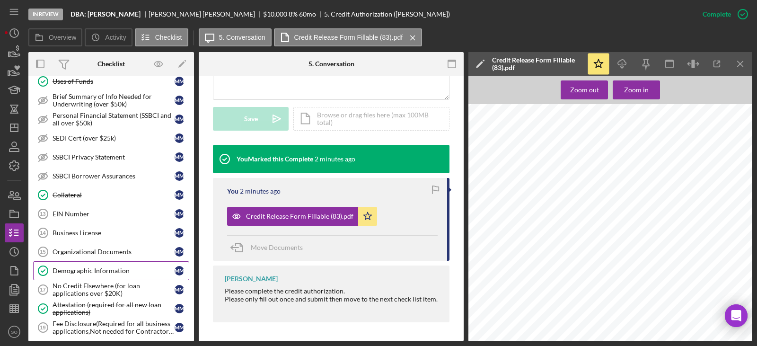
click at [115, 267] on div "Demographic Information" at bounding box center [114, 271] width 122 height 8
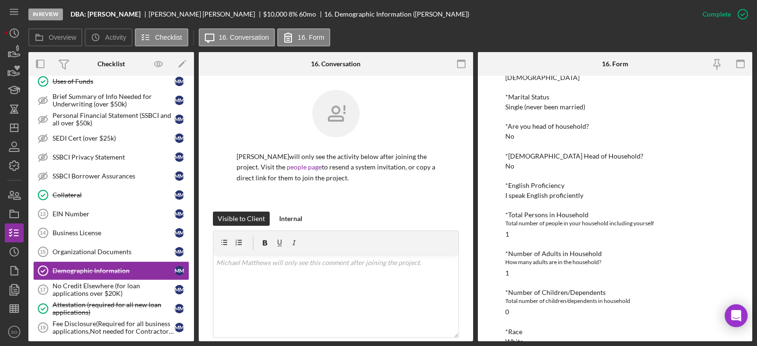
scroll to position [142, 0]
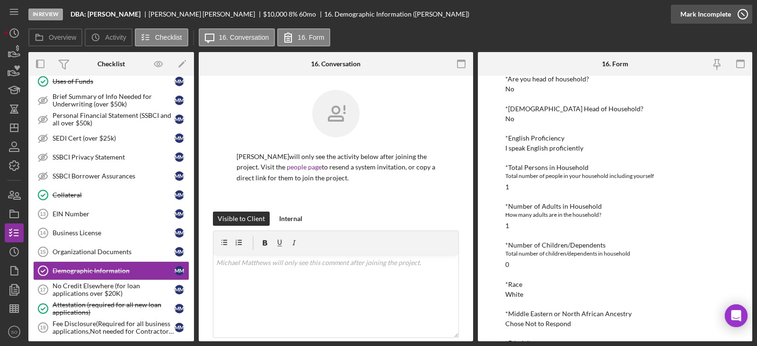
click at [701, 16] on div "Mark Incomplete" at bounding box center [705, 14] width 51 height 19
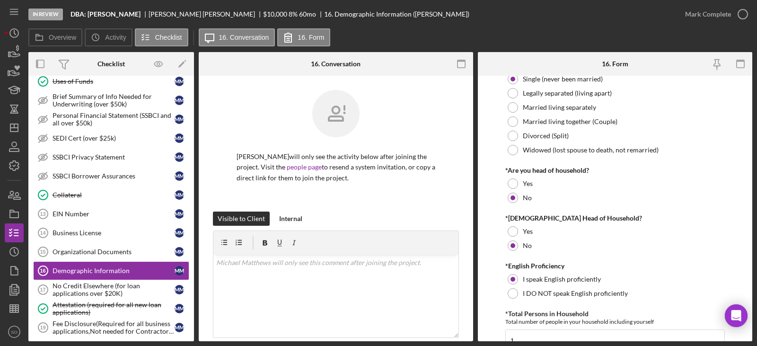
scroll to position [331, 0]
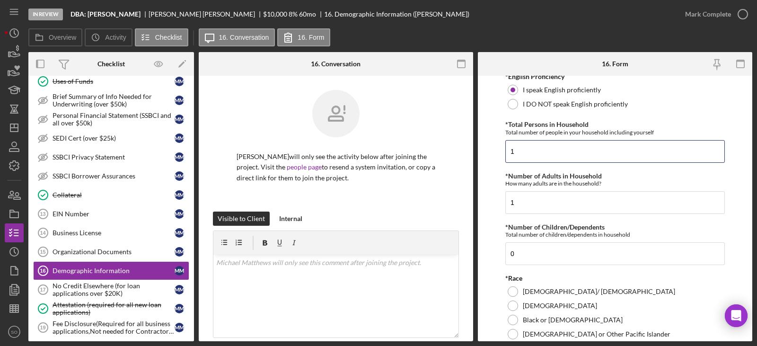
drag, startPoint x: 533, startPoint y: 154, endPoint x: 485, endPoint y: 154, distance: 48.7
click at [485, 154] on form "Demographic Information *Gender Female Male Nonbinary Choose not to respond Oth…" at bounding box center [615, 208] width 274 height 265
type input "3"
drag, startPoint x: 547, startPoint y: 201, endPoint x: 495, endPoint y: 201, distance: 52.5
click at [495, 201] on form "Demographic Information *Gender Female Male Nonbinary Choose not to respond Oth…" at bounding box center [615, 208] width 274 height 265
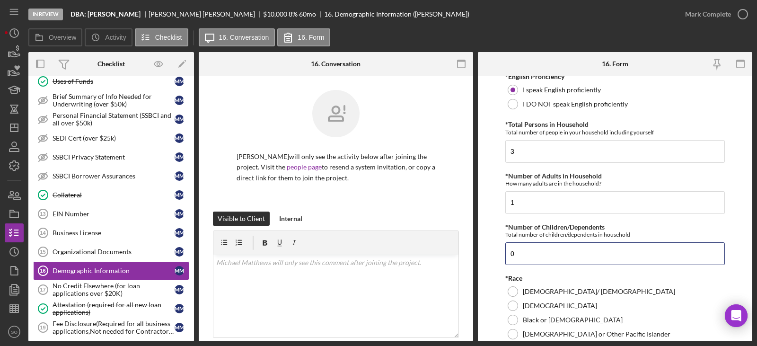
drag, startPoint x: 552, startPoint y: 256, endPoint x: 494, endPoint y: 256, distance: 57.7
click at [495, 256] on form "Demographic Information *Gender Female Male Nonbinary Choose not to respond Oth…" at bounding box center [615, 208] width 274 height 265
type input "2"
click at [492, 247] on form "Demographic Information *Gender Female Male Nonbinary Choose not to respond Oth…" at bounding box center [615, 208] width 274 height 265
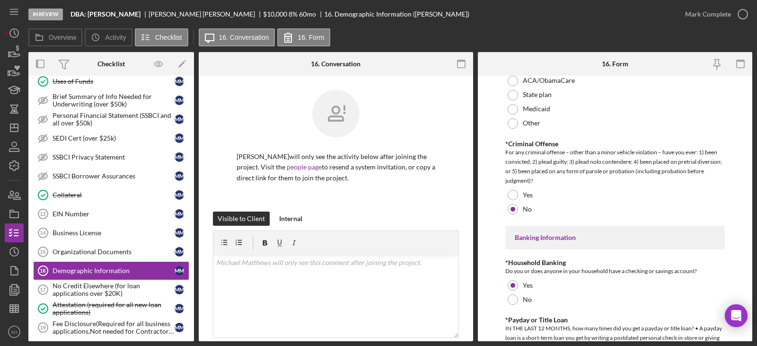
scroll to position [1964, 0]
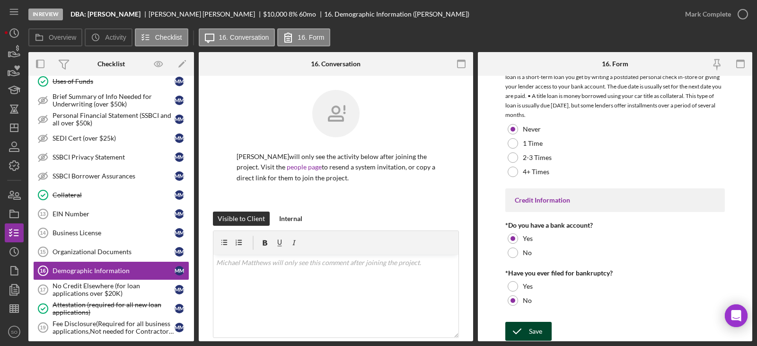
click at [525, 322] on icon "submit" at bounding box center [517, 331] width 24 height 24
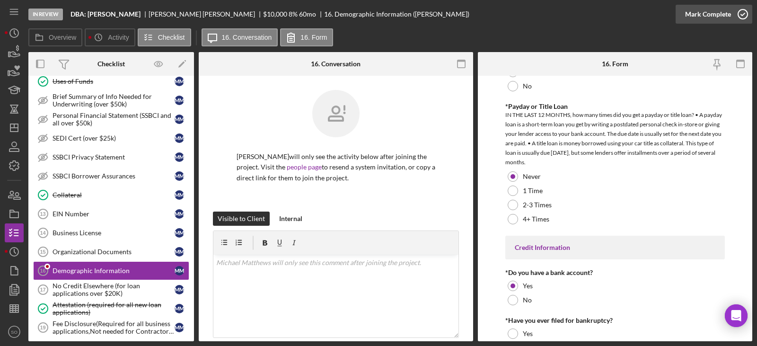
click at [714, 15] on div "Mark Complete" at bounding box center [708, 14] width 46 height 19
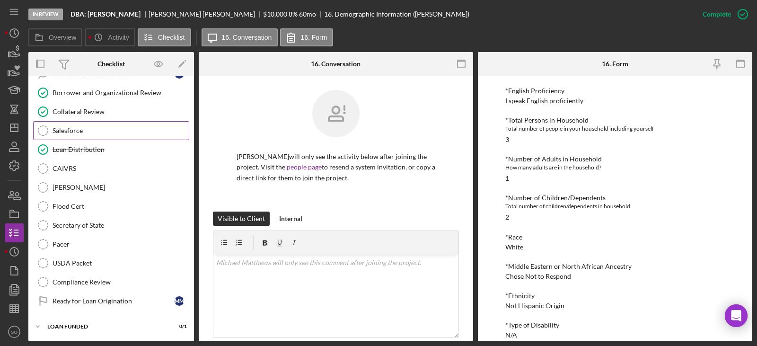
scroll to position [992, 0]
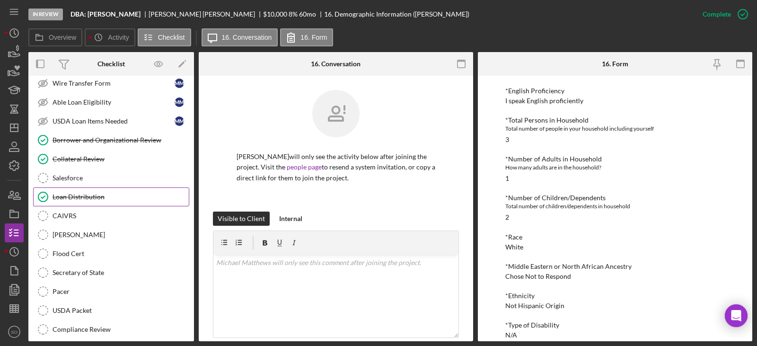
click at [109, 192] on link "Loan Distribution Loan Distribution" at bounding box center [111, 196] width 156 height 19
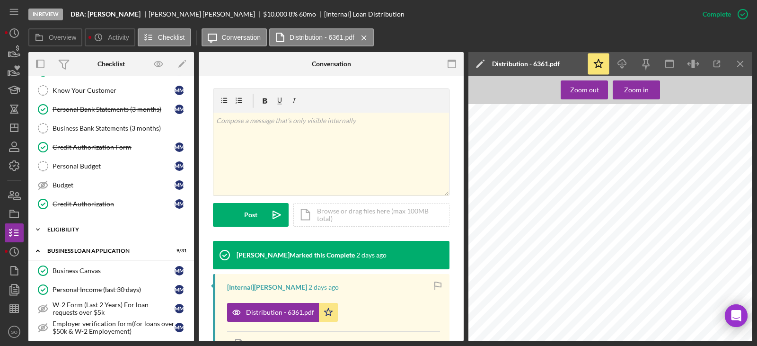
scroll to position [47, 0]
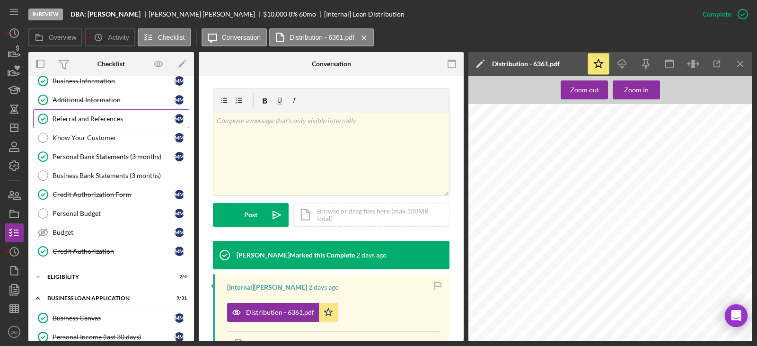
click at [106, 112] on link "Referral and References Referral and References M M" at bounding box center [111, 118] width 156 height 19
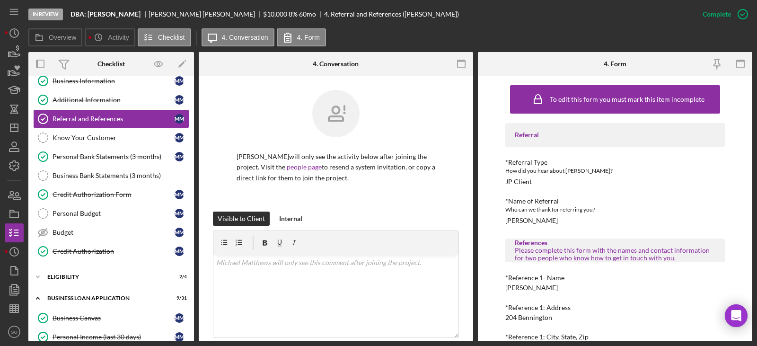
scroll to position [47, 0]
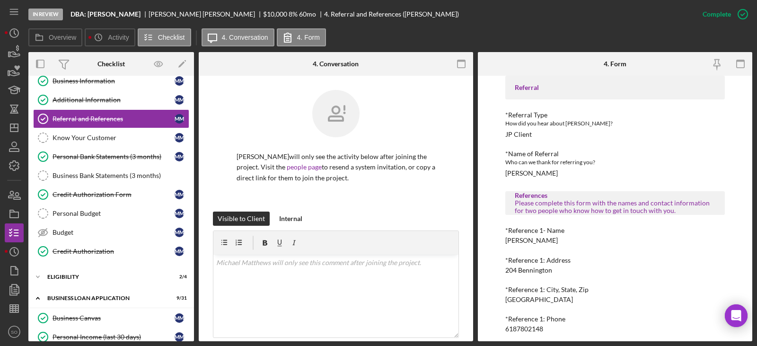
click at [528, 240] on div "John Cunningham" at bounding box center [531, 241] width 53 height 8
copy div "John Cunningham"
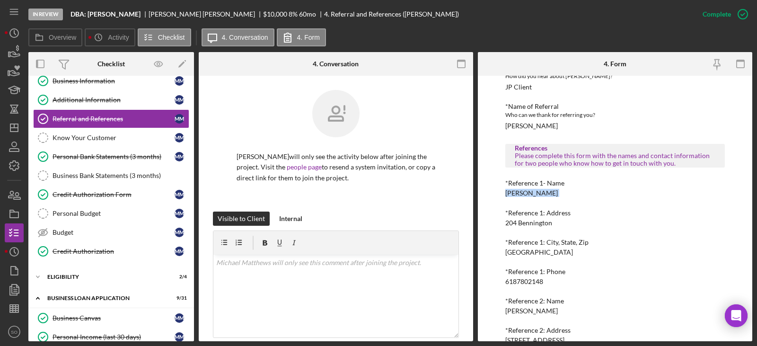
click at [528, 284] on div "6187802148" at bounding box center [524, 282] width 38 height 8
copy div "6187802148"
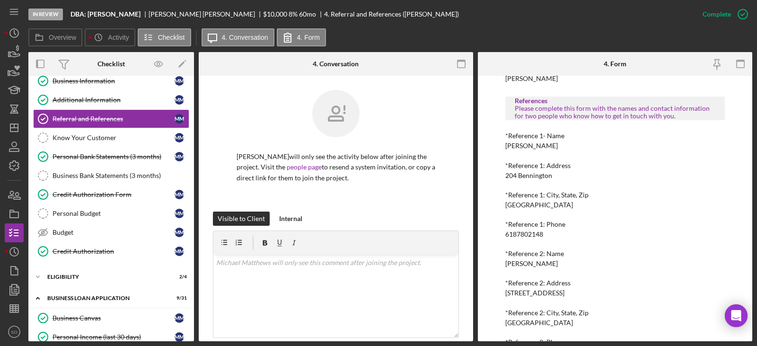
click at [547, 265] on div "Jennifer Wilkins" at bounding box center [531, 264] width 53 height 8
copy div "Jennifer Wilkins"
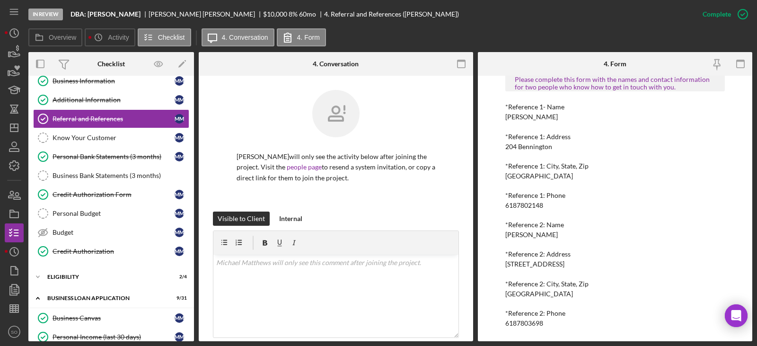
click at [533, 324] on div "6187803698" at bounding box center [524, 323] width 38 height 8
copy div "6187803698"
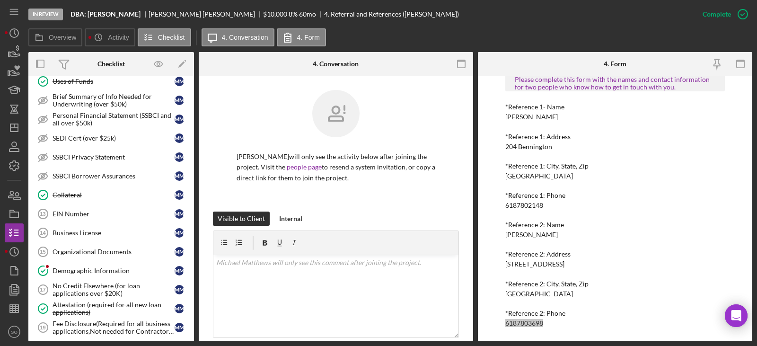
scroll to position [568, 0]
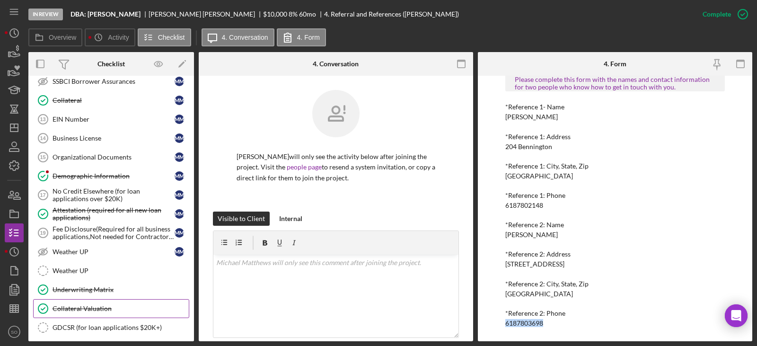
drag, startPoint x: 78, startPoint y: 290, endPoint x: 113, endPoint y: 304, distance: 38.2
click at [78, 290] on div "Underwriting Matrix" at bounding box center [121, 290] width 136 height 8
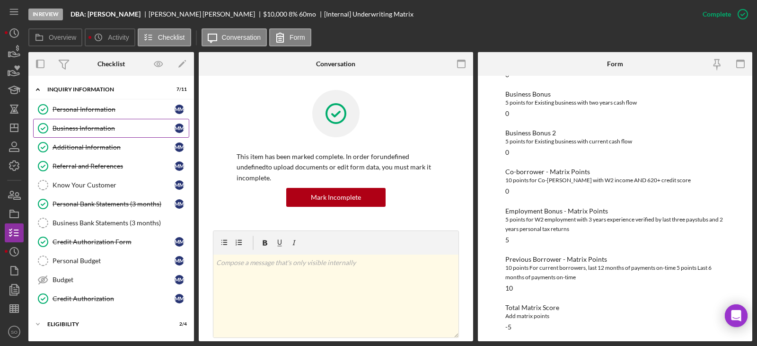
click at [105, 132] on link "Business Information Business Information M M" at bounding box center [111, 128] width 156 height 19
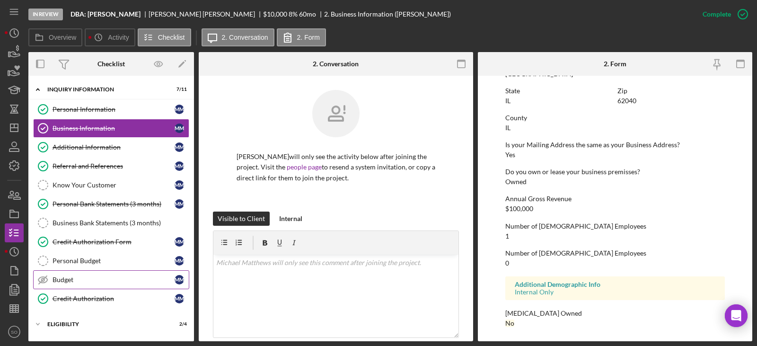
scroll to position [189, 0]
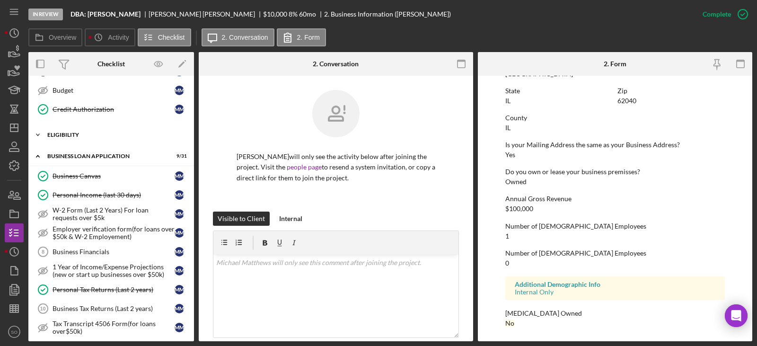
click at [58, 132] on div "Icon/Expander ELIGIBILITY 2 / 4" at bounding box center [111, 134] width 166 height 19
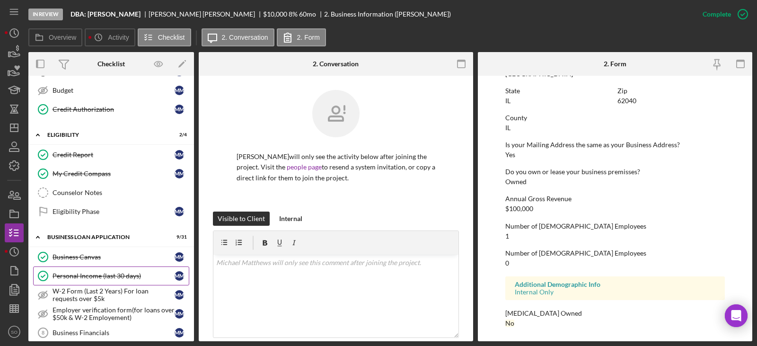
click at [122, 273] on div "Personal Income (last 30 days)" at bounding box center [114, 276] width 122 height 8
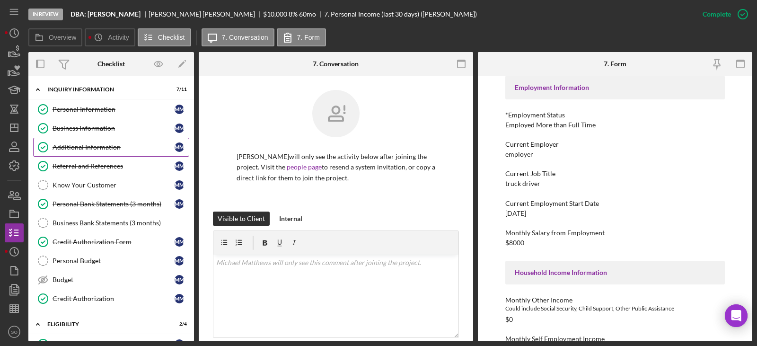
click at [110, 127] on div "Business Information" at bounding box center [114, 128] width 122 height 8
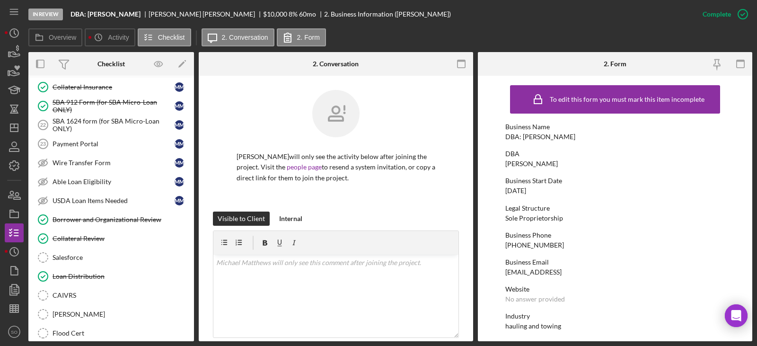
scroll to position [1120, 0]
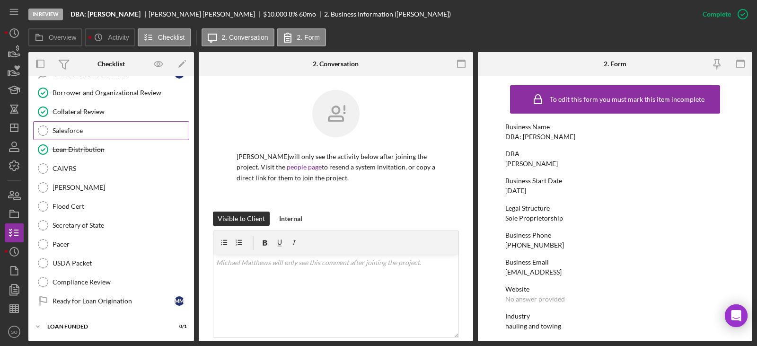
click at [56, 130] on div "Salesforce" at bounding box center [121, 131] width 136 height 8
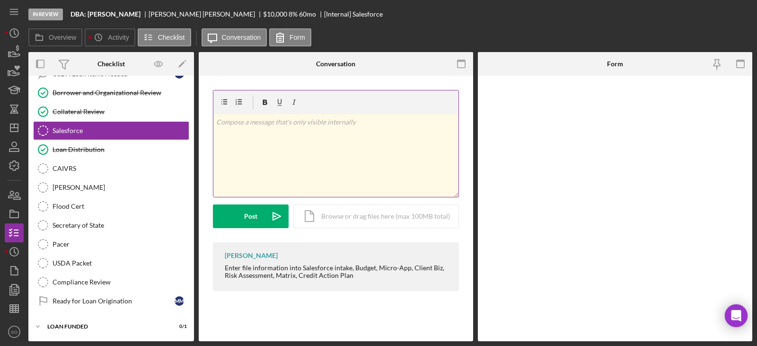
scroll to position [1120, 0]
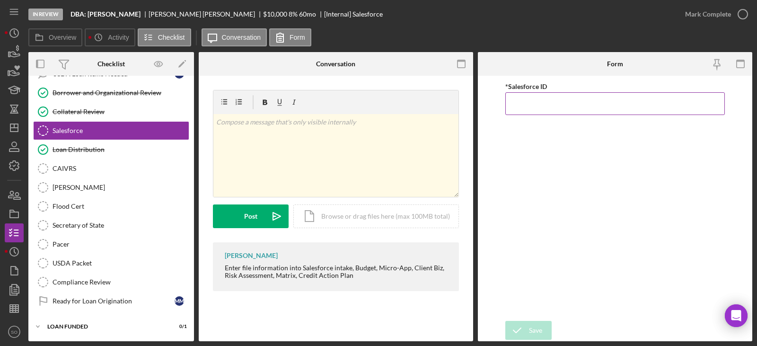
click at [525, 100] on input "*Salesforce ID" at bounding box center [615, 103] width 220 height 23
paste input "a0wPC000002V4vpYAC"
type input "a0wPC000002V4vpYAC"
click at [544, 326] on button "Save" at bounding box center [528, 330] width 46 height 19
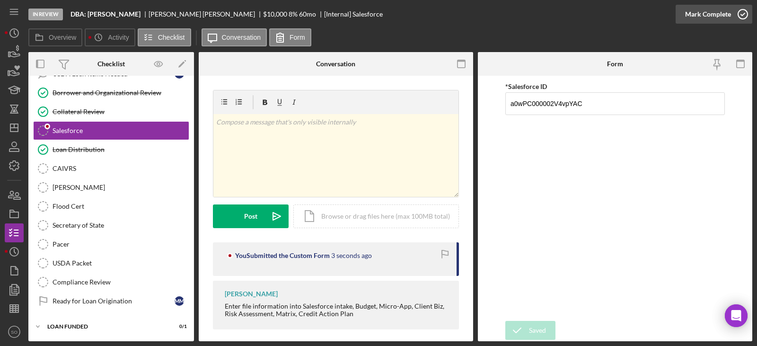
drag, startPoint x: 697, startPoint y: 14, endPoint x: 708, endPoint y: 71, distance: 58.3
click at [697, 16] on div "Mark Complete" at bounding box center [708, 14] width 46 height 19
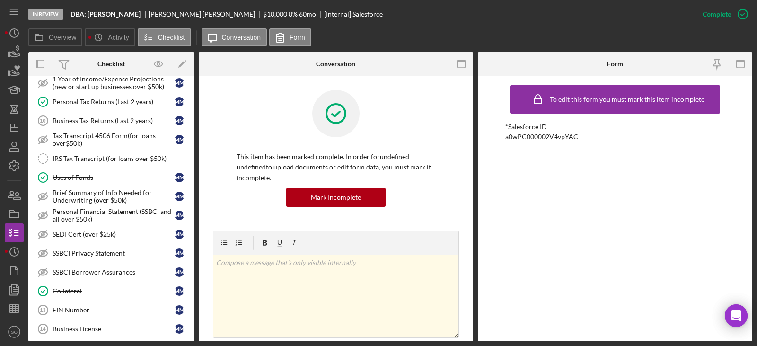
scroll to position [363, 0]
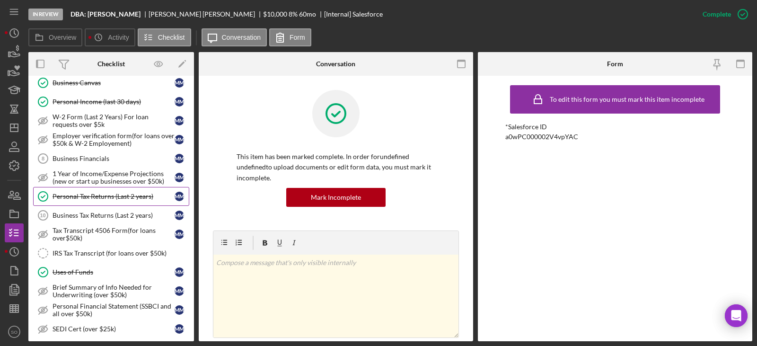
click at [79, 196] on div "Personal Tax Returns (Last 2 years)" at bounding box center [114, 197] width 122 height 8
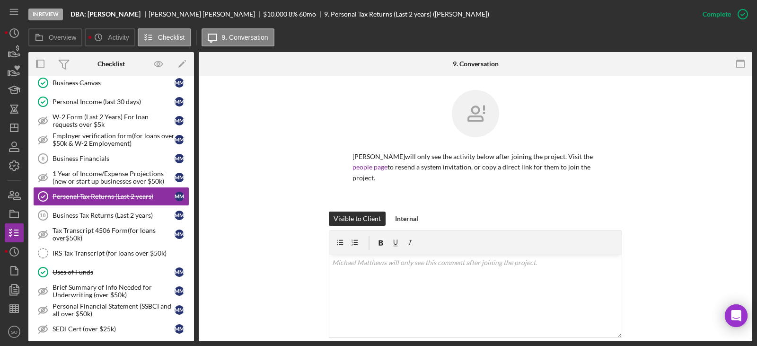
scroll to position [189, 0]
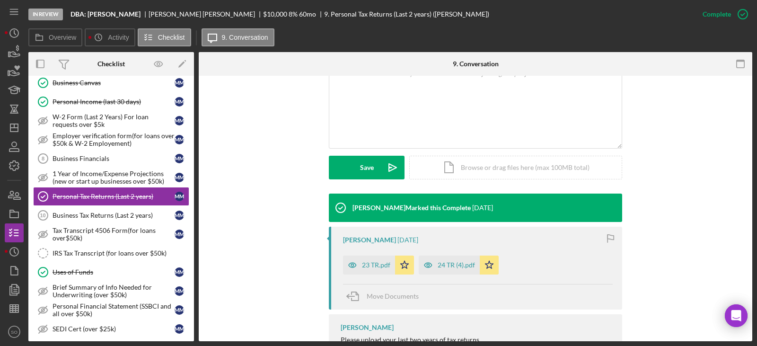
click at [447, 265] on div "24 TR (4).pdf" at bounding box center [456, 265] width 37 height 8
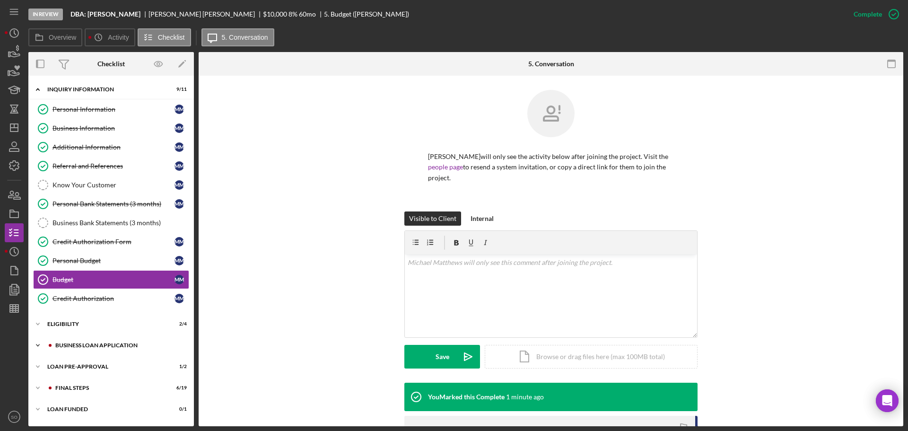
click at [111, 350] on div "Icon/Expander BUSINESS LOAN APPLICATION 9 / 31" at bounding box center [111, 345] width 166 height 19
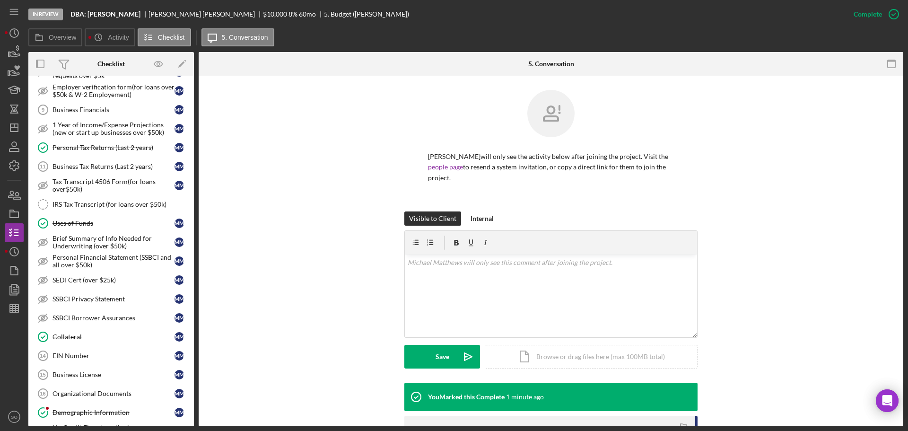
scroll to position [426, 0]
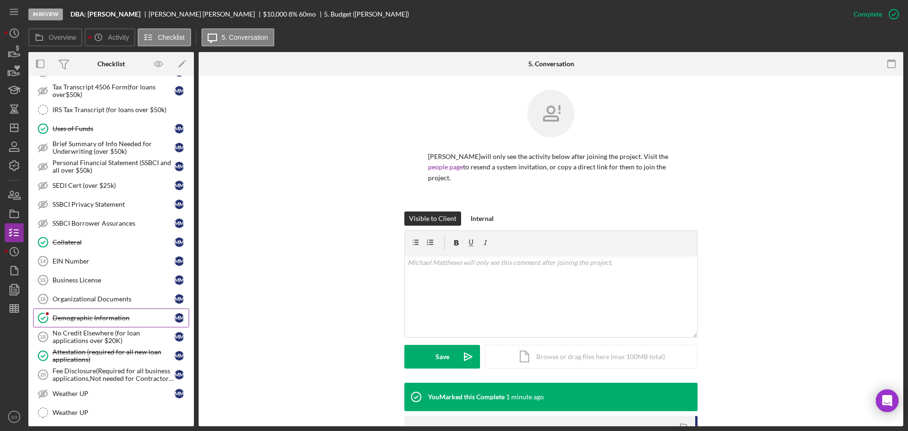
click at [94, 318] on div "Demographic Information" at bounding box center [114, 318] width 122 height 8
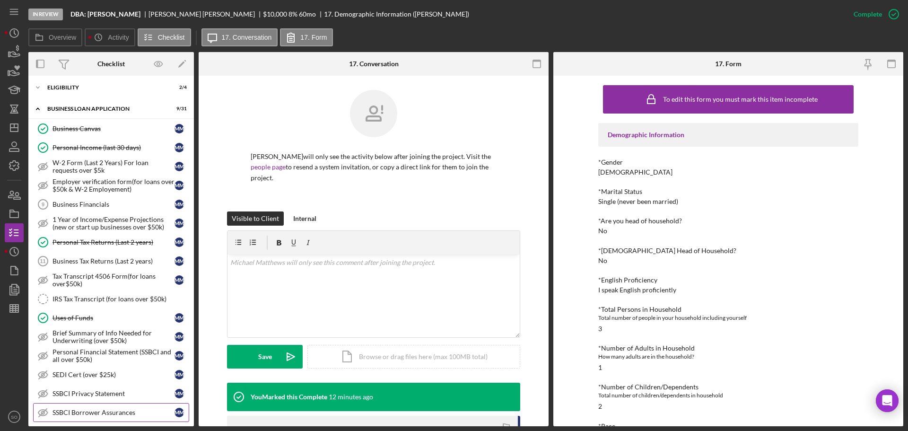
scroll to position [189, 0]
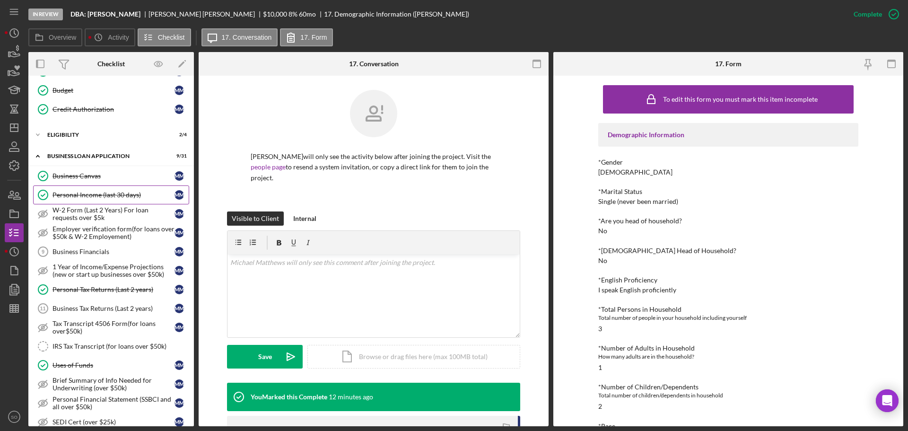
click at [92, 201] on link "Personal Income (last 30 days) Personal Income (last 30 days) M M" at bounding box center [111, 194] width 156 height 19
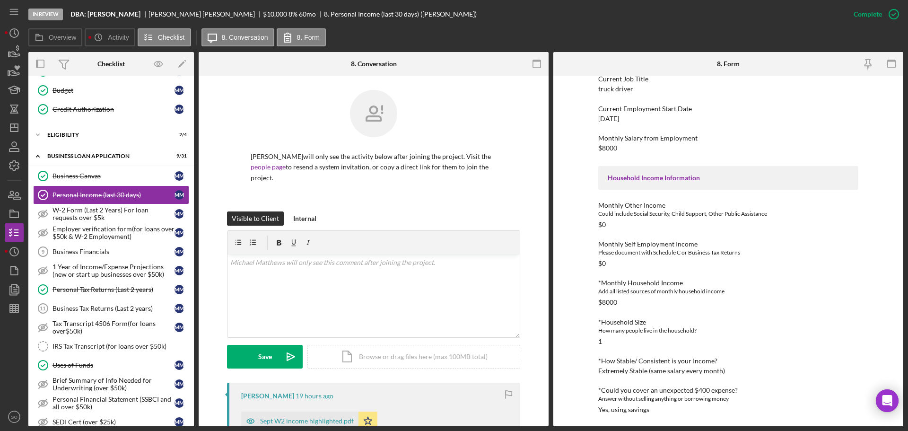
scroll to position [182, 0]
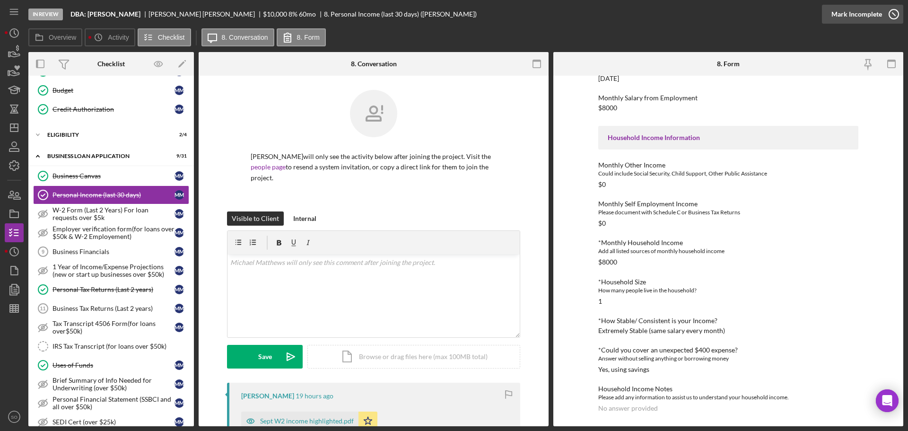
click at [850, 15] on div "Mark Incomplete" at bounding box center [857, 14] width 51 height 19
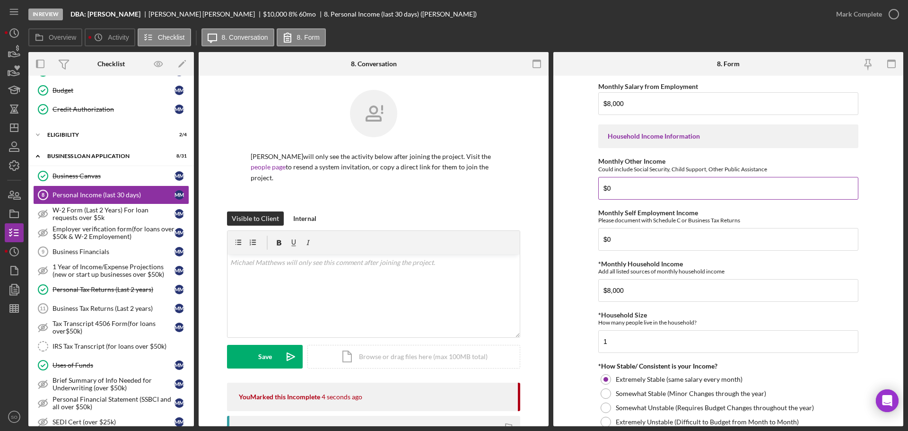
scroll to position [189, 0]
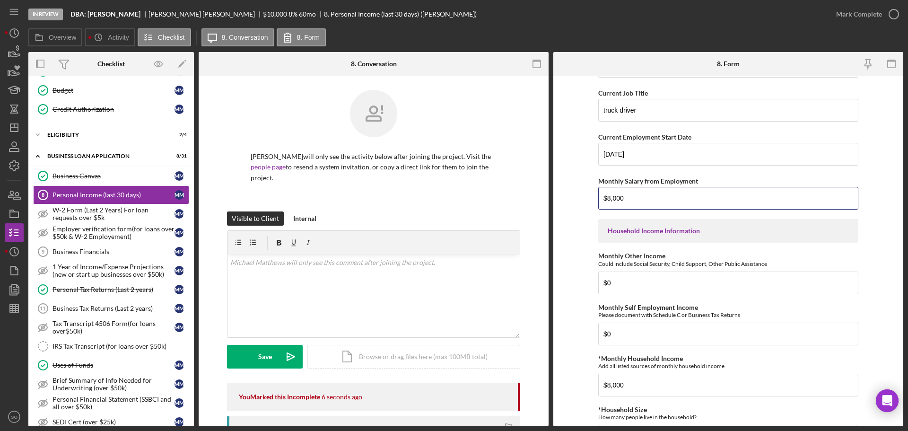
drag, startPoint x: 647, startPoint y: 191, endPoint x: 535, endPoint y: 193, distance: 112.6
click at [535, 193] on div "Overview Internal Workflow Stage In Review Icon/Dropdown Arrow Archive (can una…" at bounding box center [465, 239] width 875 height 374
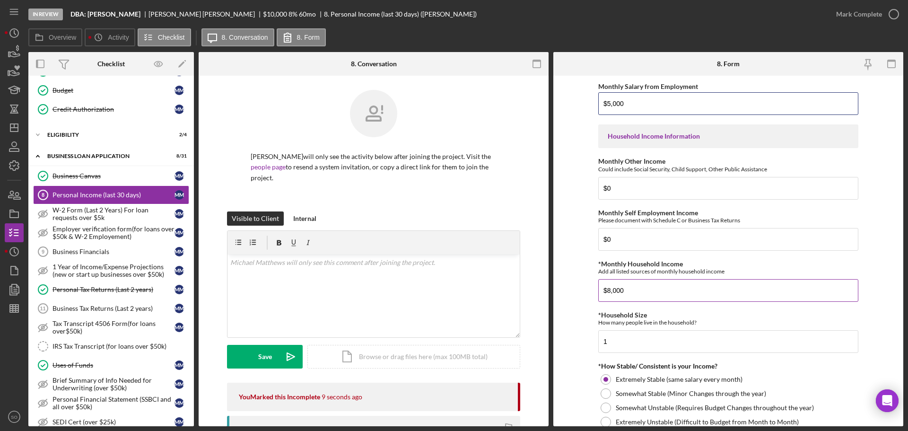
type input "$5,000"
drag, startPoint x: 644, startPoint y: 290, endPoint x: 517, endPoint y: 291, distance: 127.3
click at [527, 284] on div "Overview Internal Workflow Stage In Review Icon/Dropdown Arrow Archive (can una…" at bounding box center [465, 239] width 875 height 374
type input "$5,000"
drag, startPoint x: 638, startPoint y: 346, endPoint x: 540, endPoint y: 332, distance: 98.5
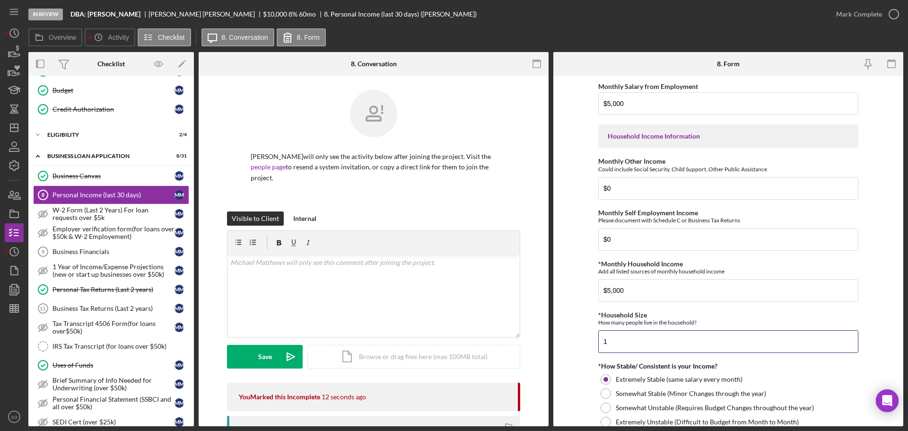
click at [540, 332] on div "Overview Internal Workflow Stage In Review Icon/Dropdown Arrow Archive (can una…" at bounding box center [465, 239] width 875 height 374
type input "3"
click at [574, 315] on form "Employment Information *Employment Status Employed More than Full Time Employed…" at bounding box center [729, 251] width 350 height 351
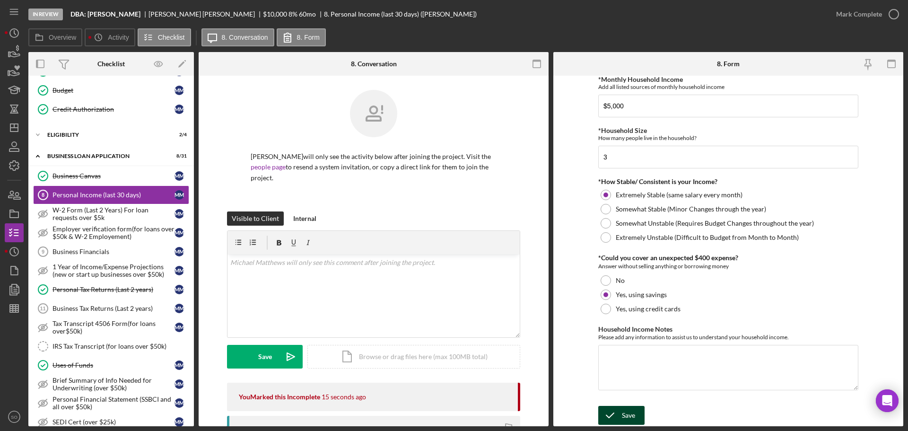
click at [630, 421] on div "Save" at bounding box center [628, 415] width 13 height 19
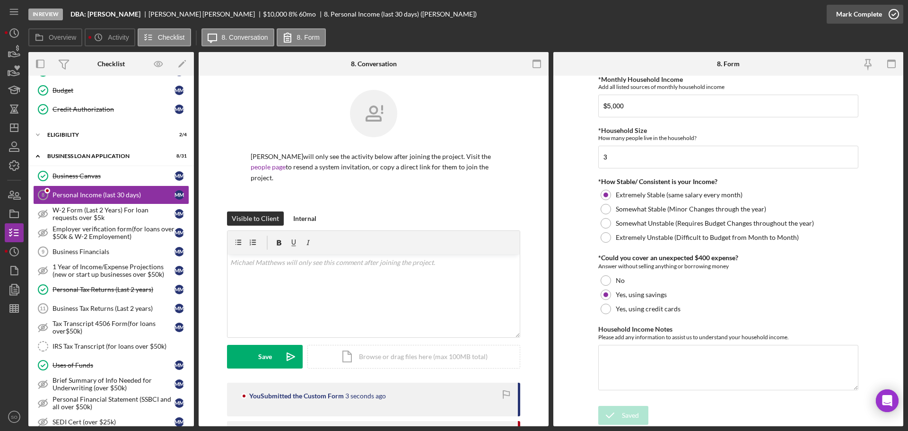
click at [836, 21] on button "Mark Complete" at bounding box center [865, 14] width 77 height 19
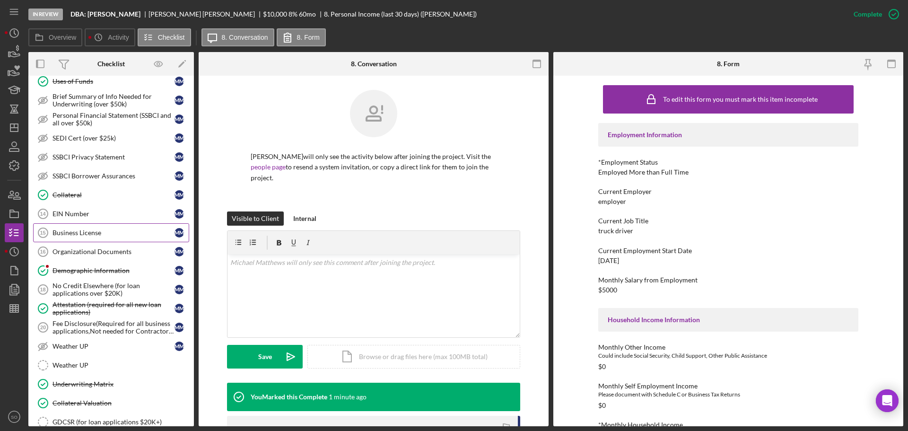
scroll to position [590, 0]
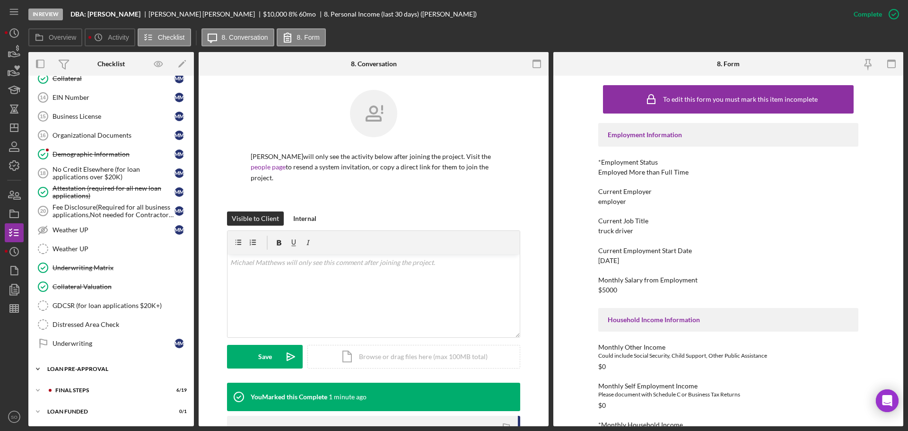
drag, startPoint x: 77, startPoint y: 388, endPoint x: 106, endPoint y: 363, distance: 39.0
click at [77, 388] on div "FINAL STEPS" at bounding box center [109, 391] width 108 height 6
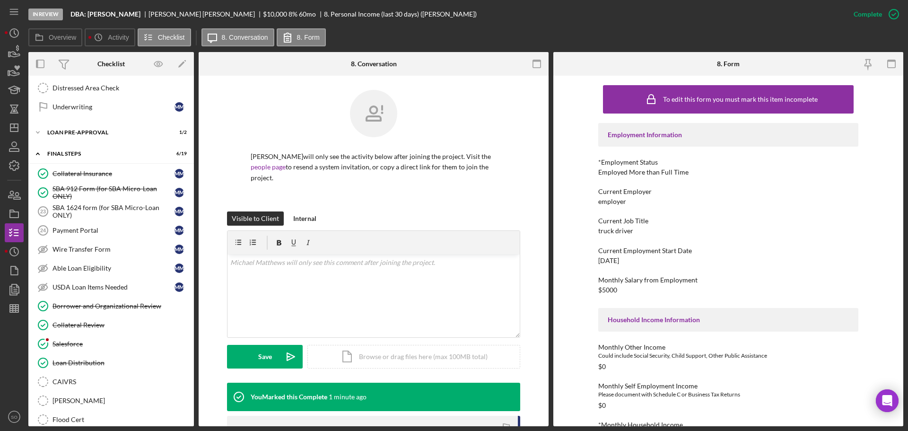
scroll to position [684, 0]
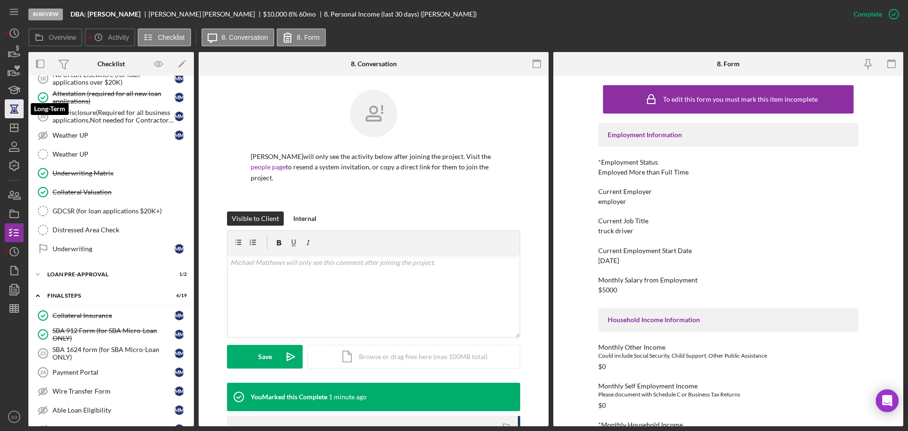
click at [16, 115] on icon "button" at bounding box center [14, 109] width 24 height 24
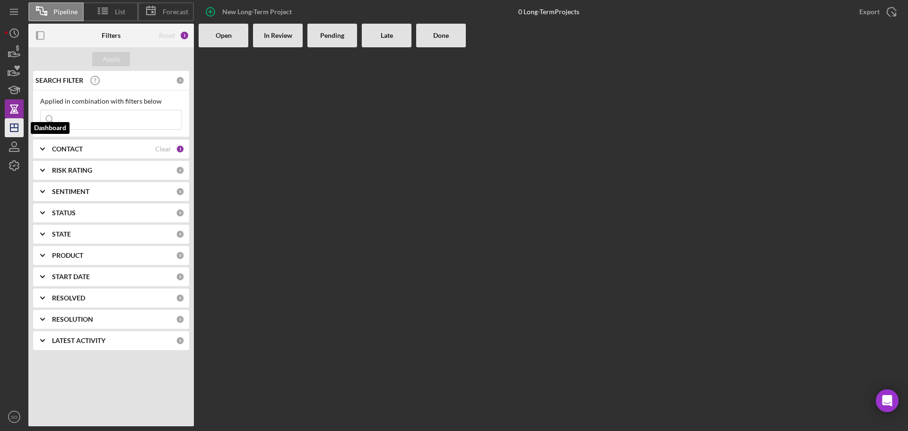
click at [18, 128] on line "button" at bounding box center [14, 128] width 8 height 0
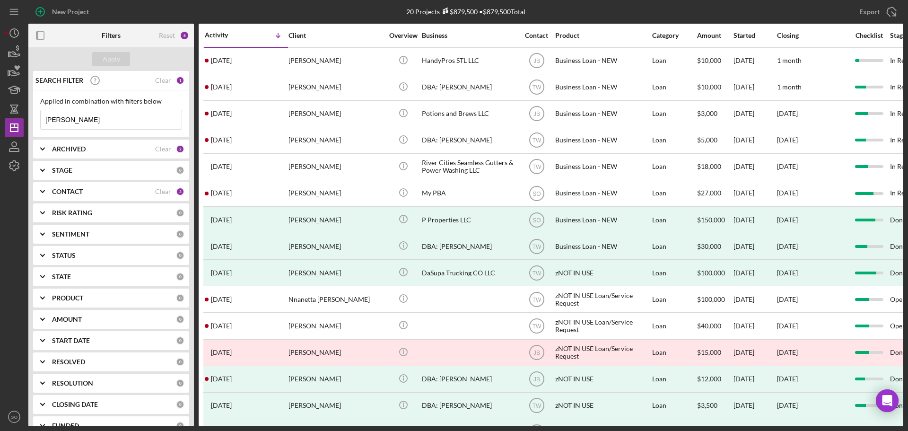
click at [115, 121] on input "[PERSON_NAME]" at bounding box center [111, 119] width 141 height 19
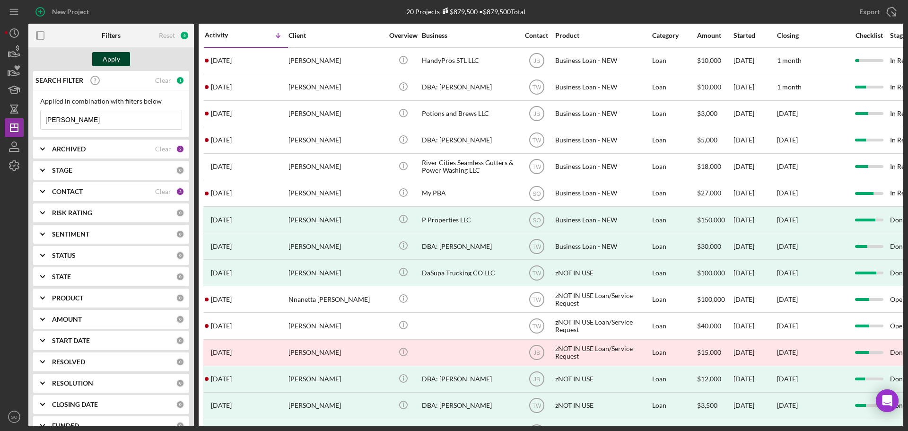
type input "[PERSON_NAME]"
click at [122, 61] on button "Apply" at bounding box center [111, 59] width 38 height 14
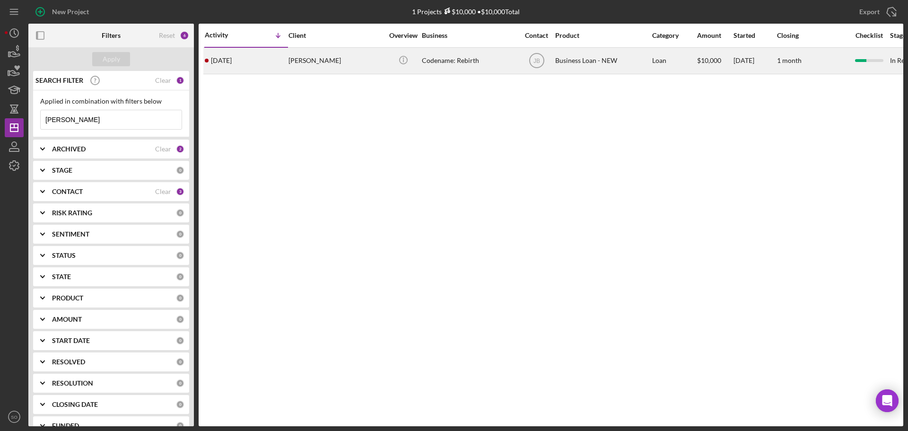
click at [280, 68] on div "[DATE] [PERSON_NAME]" at bounding box center [246, 60] width 83 height 25
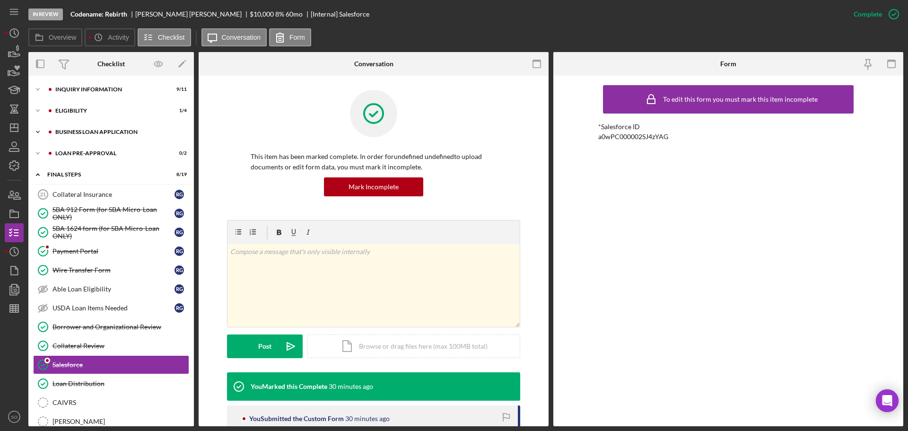
drag, startPoint x: 102, startPoint y: 133, endPoint x: 104, endPoint y: 138, distance: 4.9
click at [102, 133] on div "BUSINESS LOAN APPLICATION" at bounding box center [118, 132] width 127 height 6
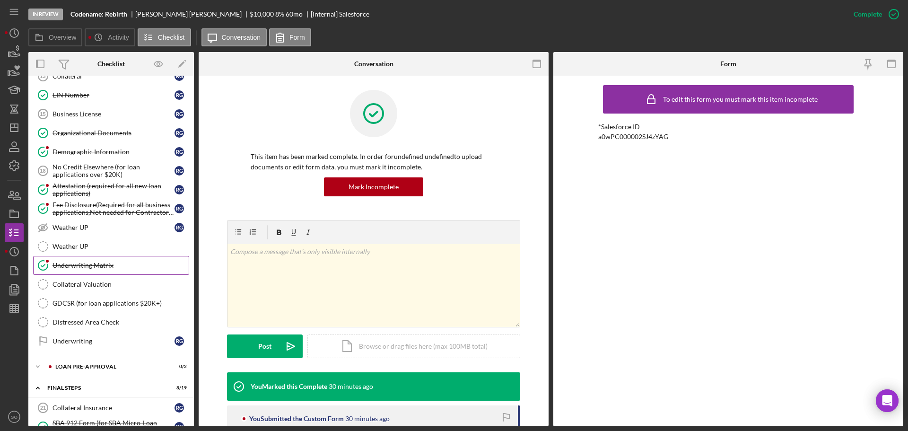
scroll to position [473, 0]
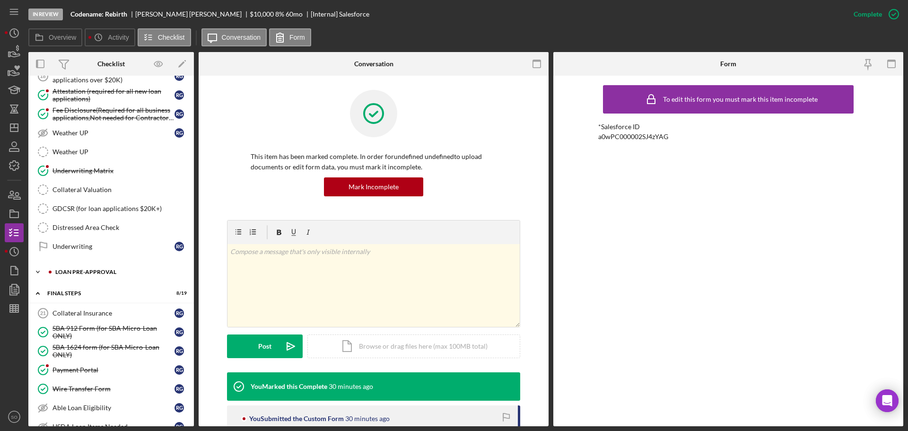
click at [88, 274] on div "LOAN PRE-APPROVAL" at bounding box center [118, 272] width 127 height 6
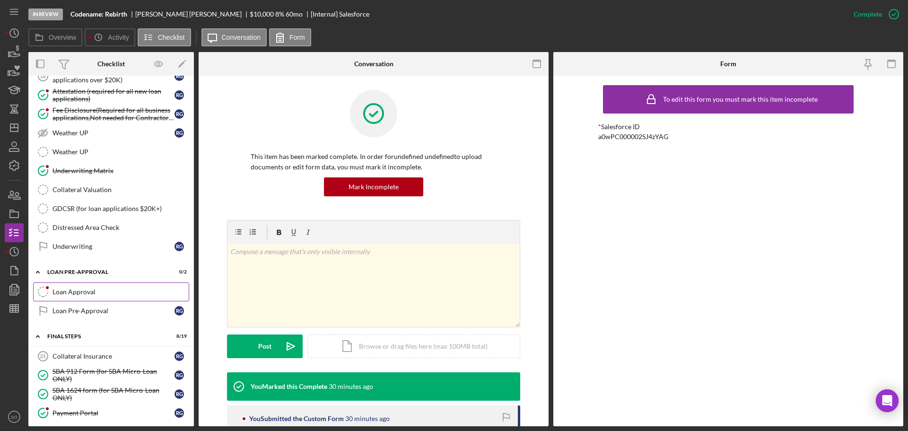
click at [100, 293] on div "Loan Approval" at bounding box center [121, 292] width 136 height 8
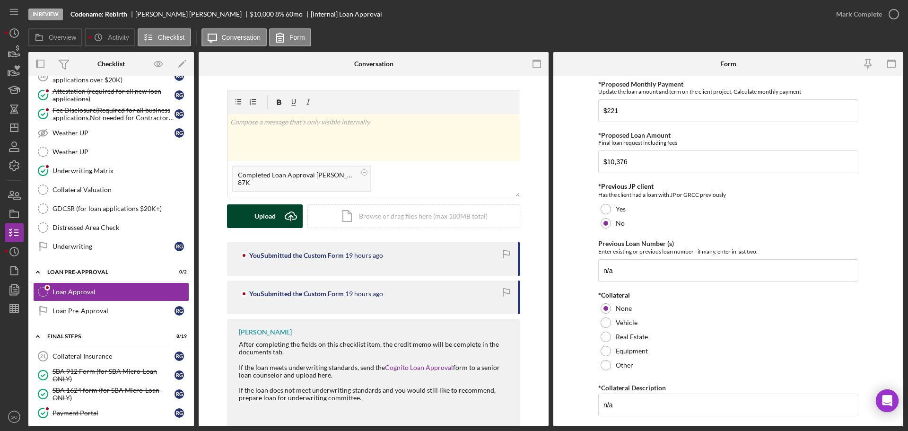
click at [282, 215] on icon "Icon/Upload" at bounding box center [291, 216] width 24 height 24
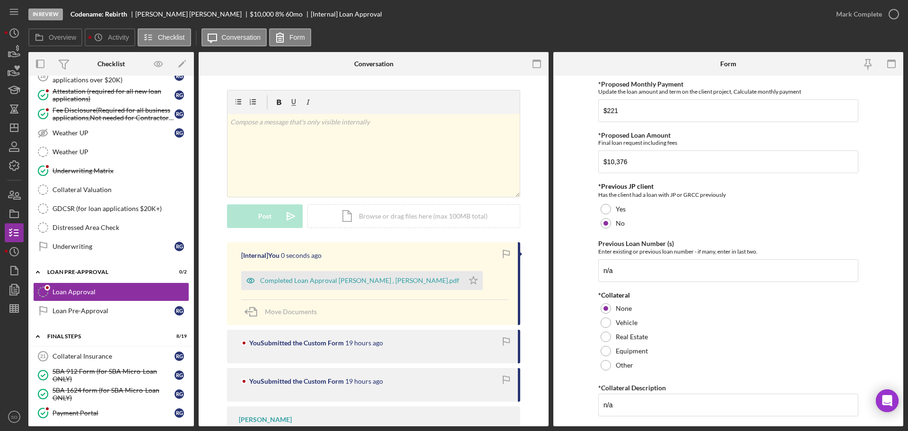
scroll to position [95, 0]
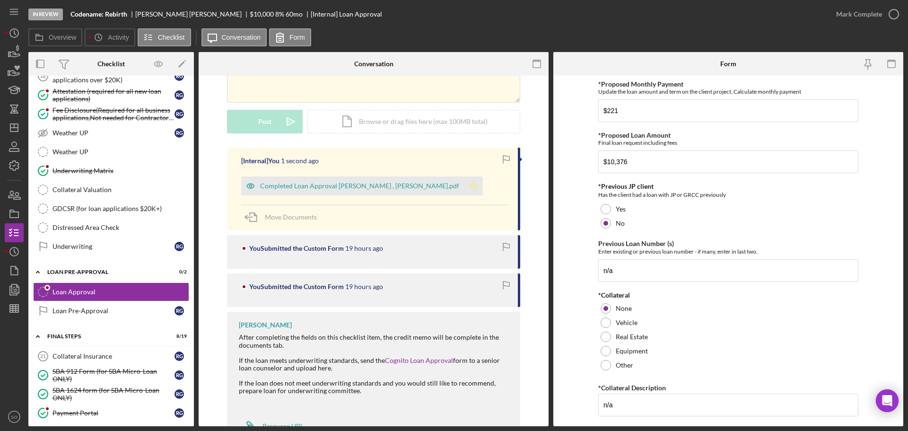
click at [470, 188] on polygon "button" at bounding box center [474, 186] width 8 height 8
click at [846, 19] on div "Mark Complete" at bounding box center [860, 14] width 46 height 19
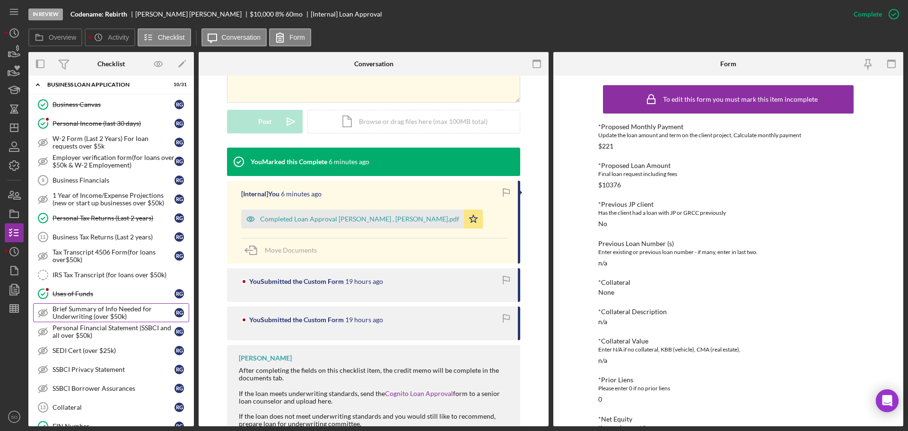
scroll to position [0, 0]
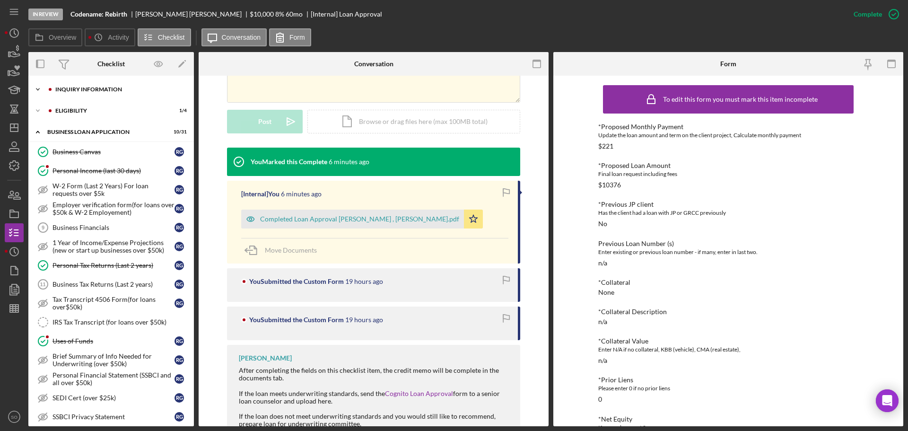
click at [107, 92] on div "INQUIRY INFORMATION" at bounding box center [118, 90] width 127 height 6
